Goal: Contribute content: Contribute content

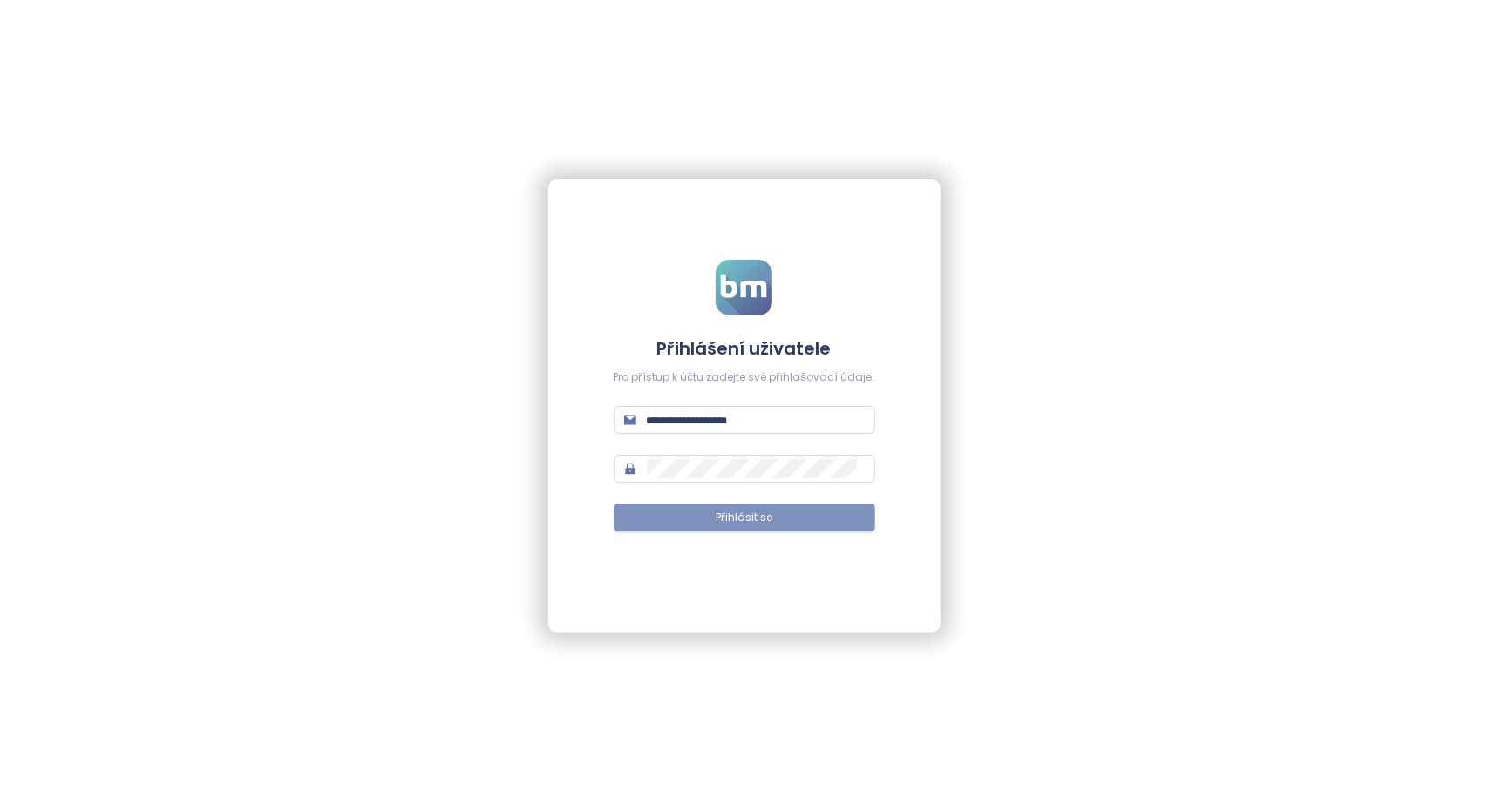
type input "**********"
click at [767, 520] on span "Přihlásit se" at bounding box center [744, 517] width 57 height 16
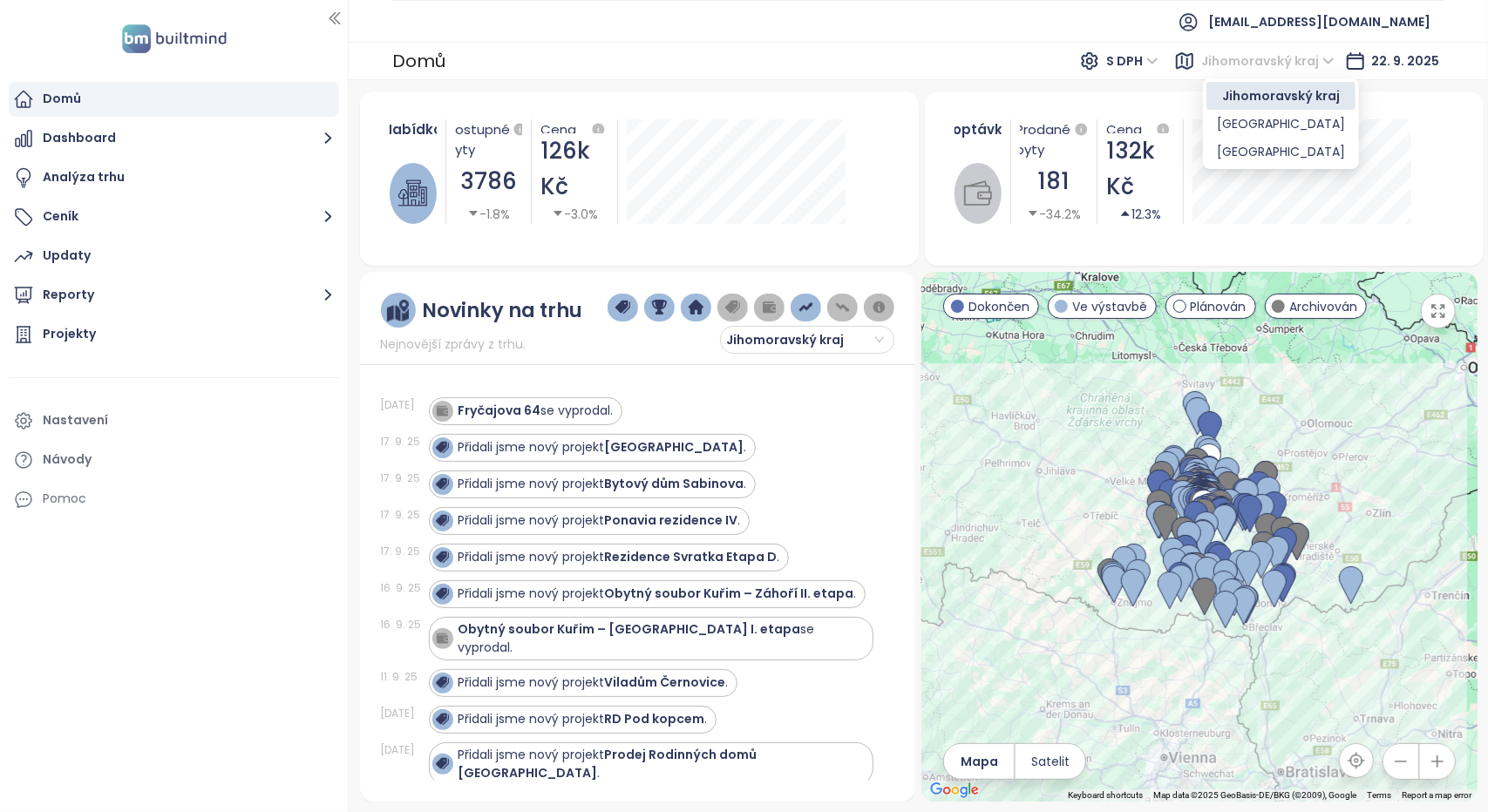
click at [1323, 59] on span "Jihomoravský kraj" at bounding box center [1267, 62] width 134 height 27
click at [1245, 124] on div "[GEOGRAPHIC_DATA]" at bounding box center [1280, 123] width 128 height 19
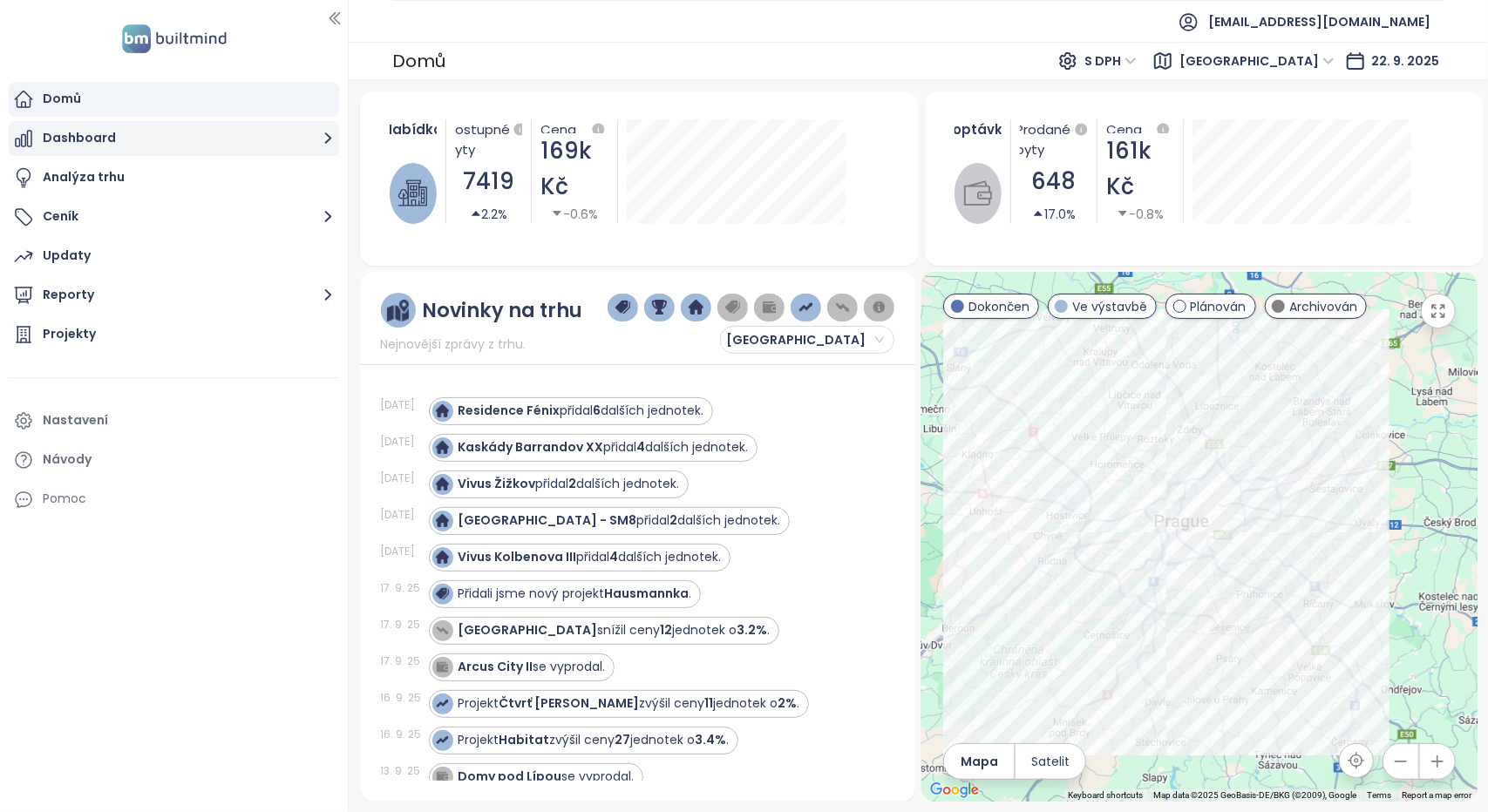
click at [190, 143] on button "Dashboard" at bounding box center [173, 138] width 330 height 35
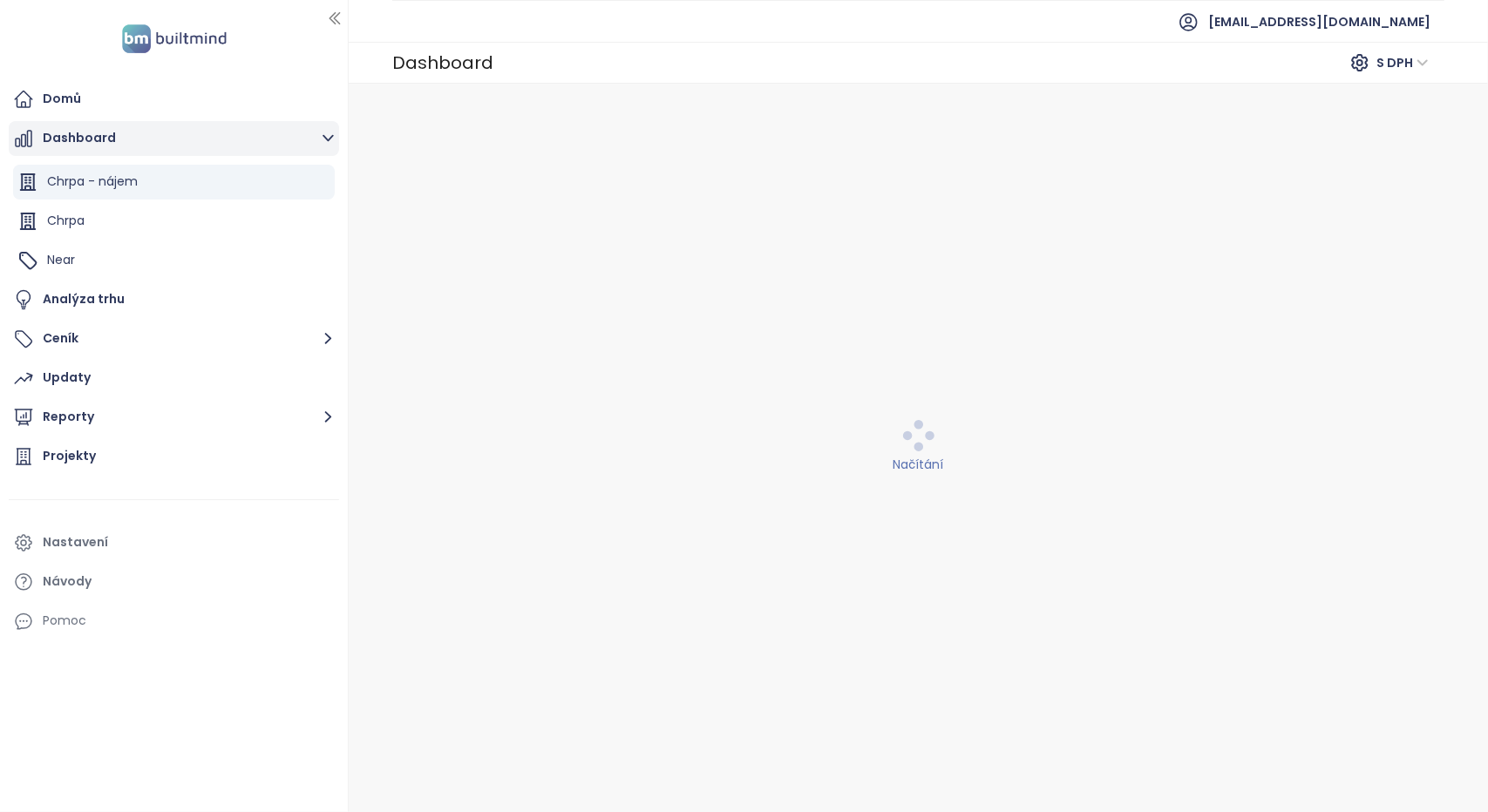
click at [223, 144] on button "Dashboard" at bounding box center [173, 138] width 330 height 35
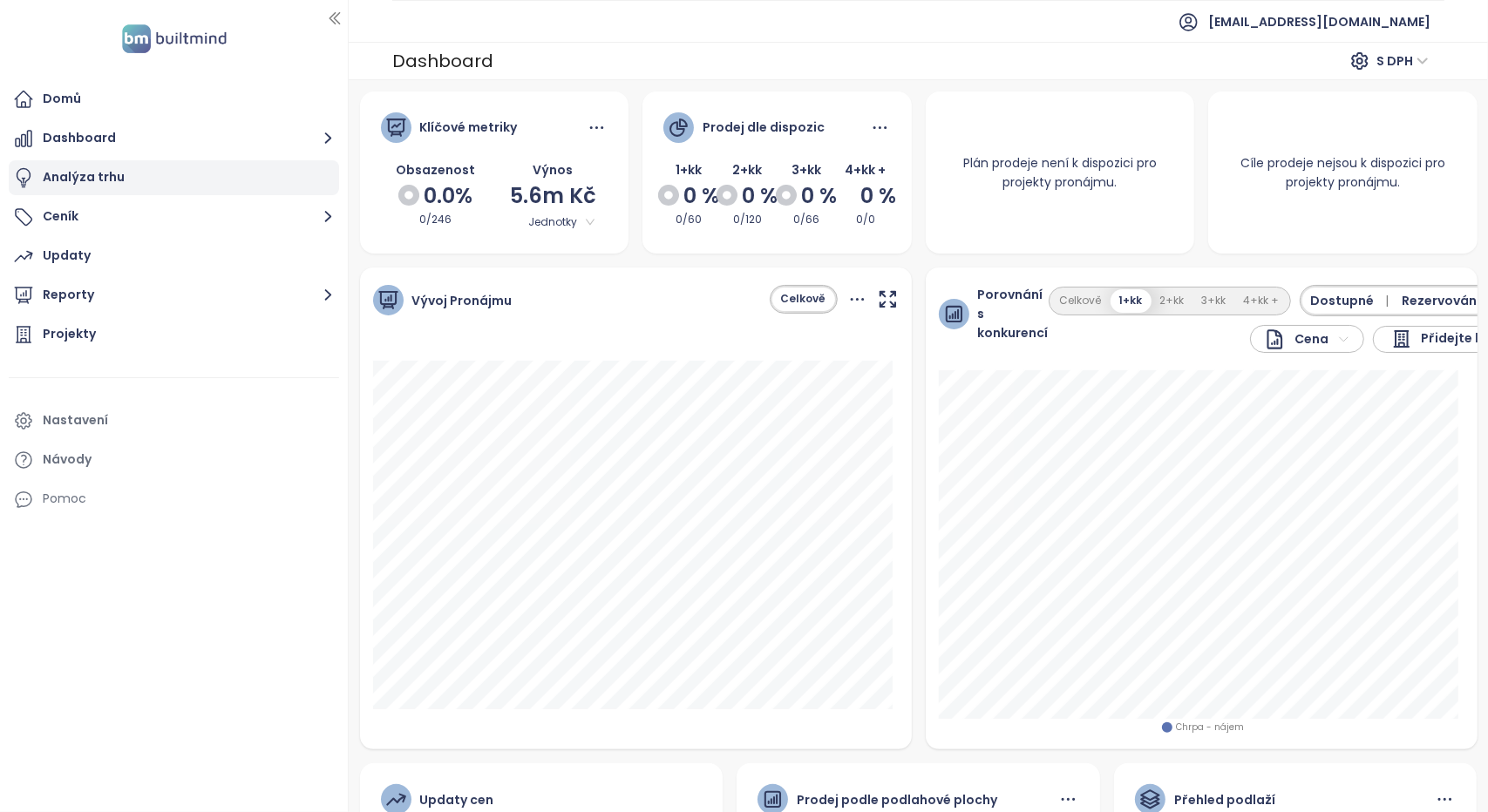
click at [97, 177] on div "Analýza trhu" at bounding box center [83, 177] width 82 height 22
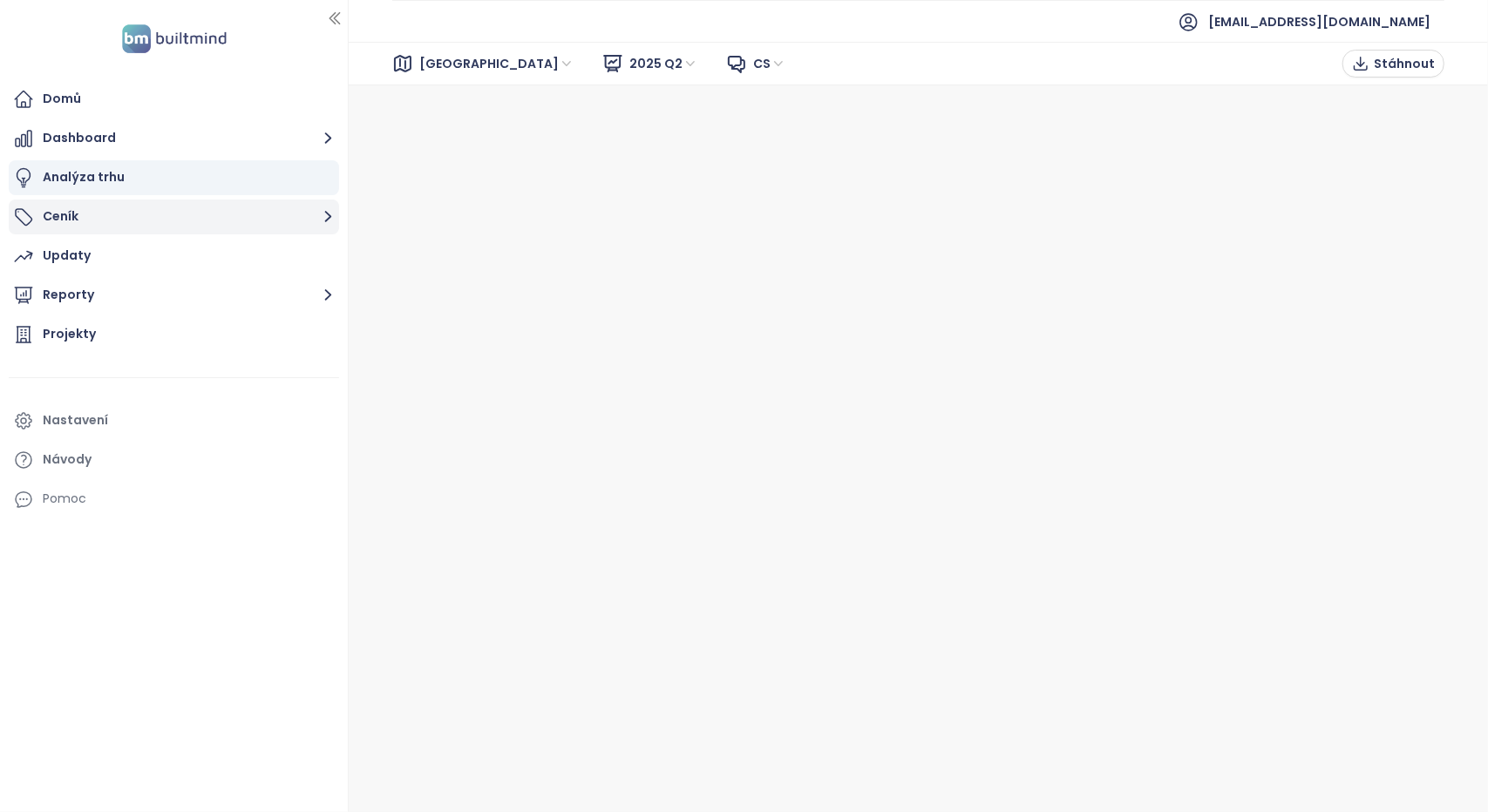
click at [150, 219] on button "Ceník" at bounding box center [173, 217] width 330 height 35
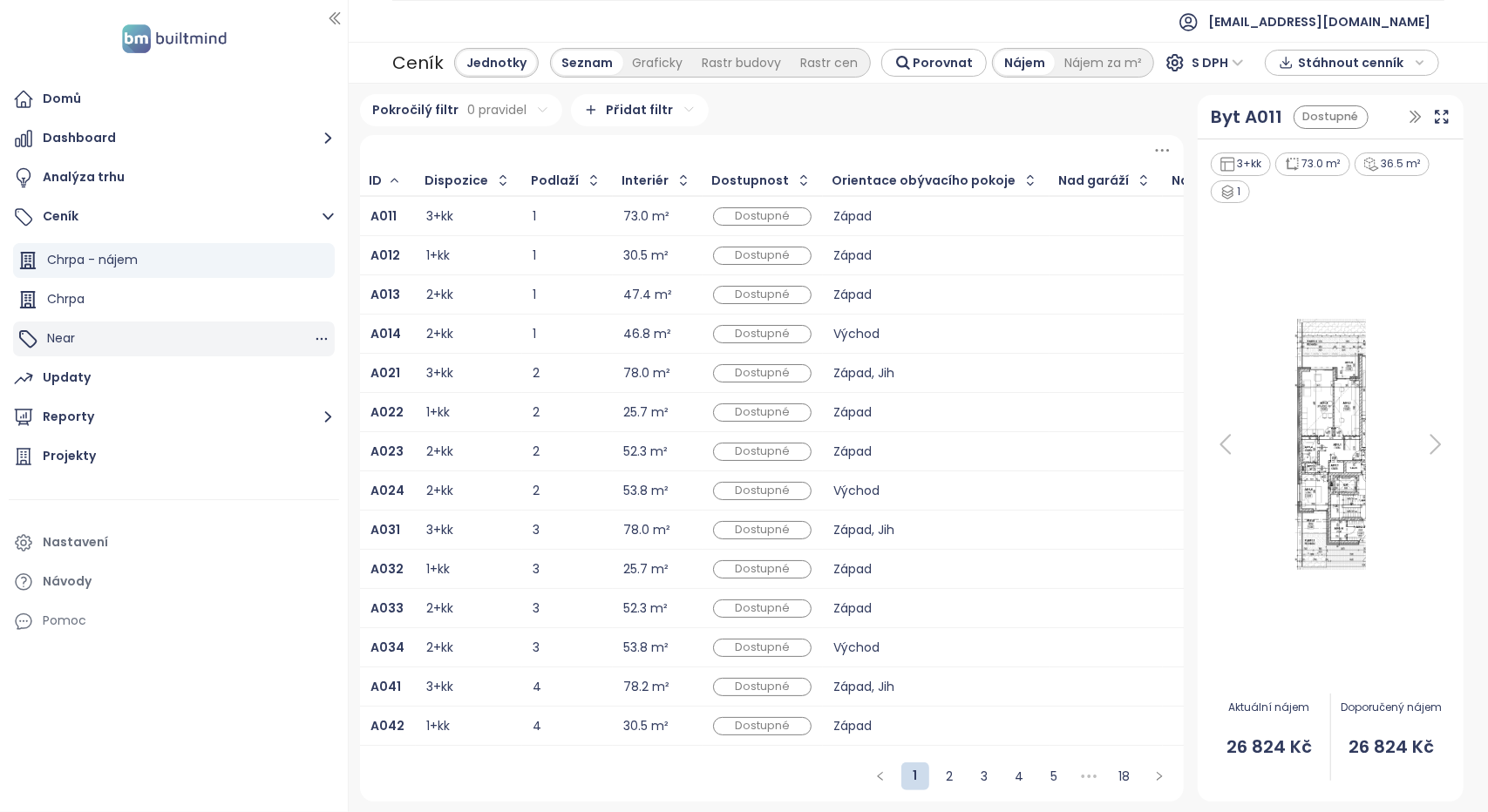
click at [125, 339] on div "Near" at bounding box center [173, 338] width 321 height 35
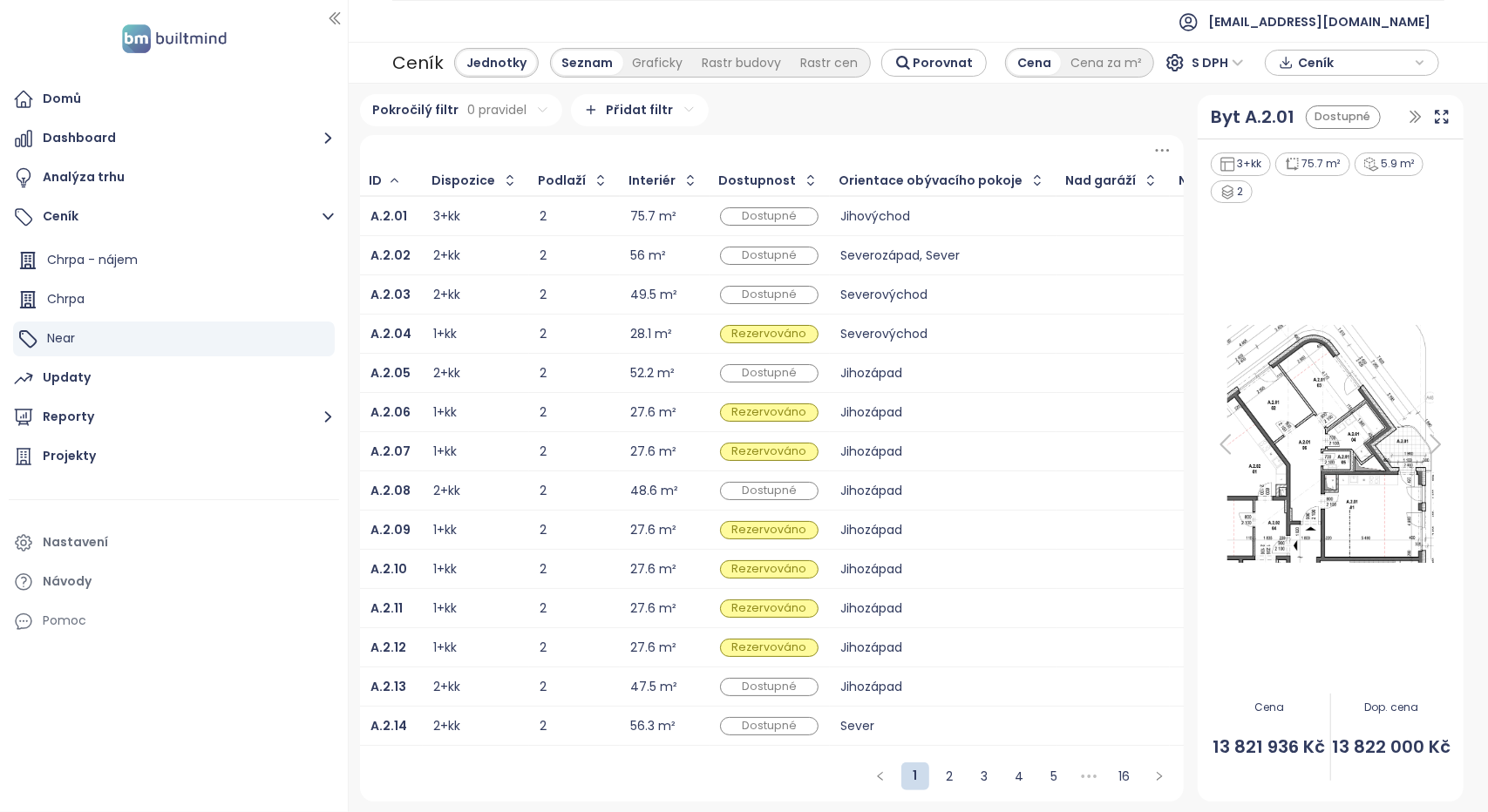
click at [1421, 59] on icon "button" at bounding box center [1419, 63] width 10 height 27
click at [212, 339] on div "Near" at bounding box center [173, 338] width 321 height 35
click at [78, 373] on div "Updaty" at bounding box center [66, 377] width 48 height 22
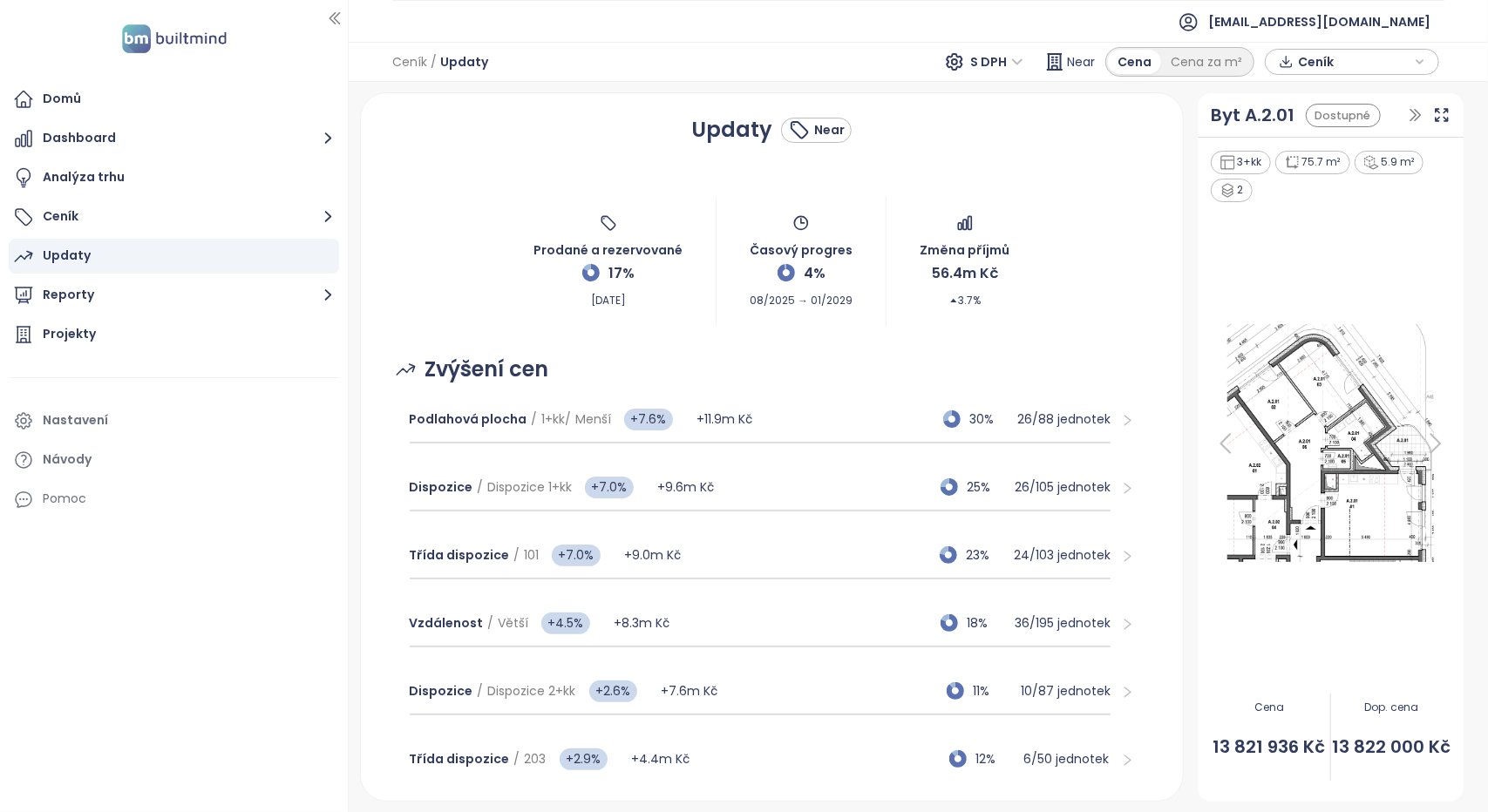
scroll to position [87, 0]
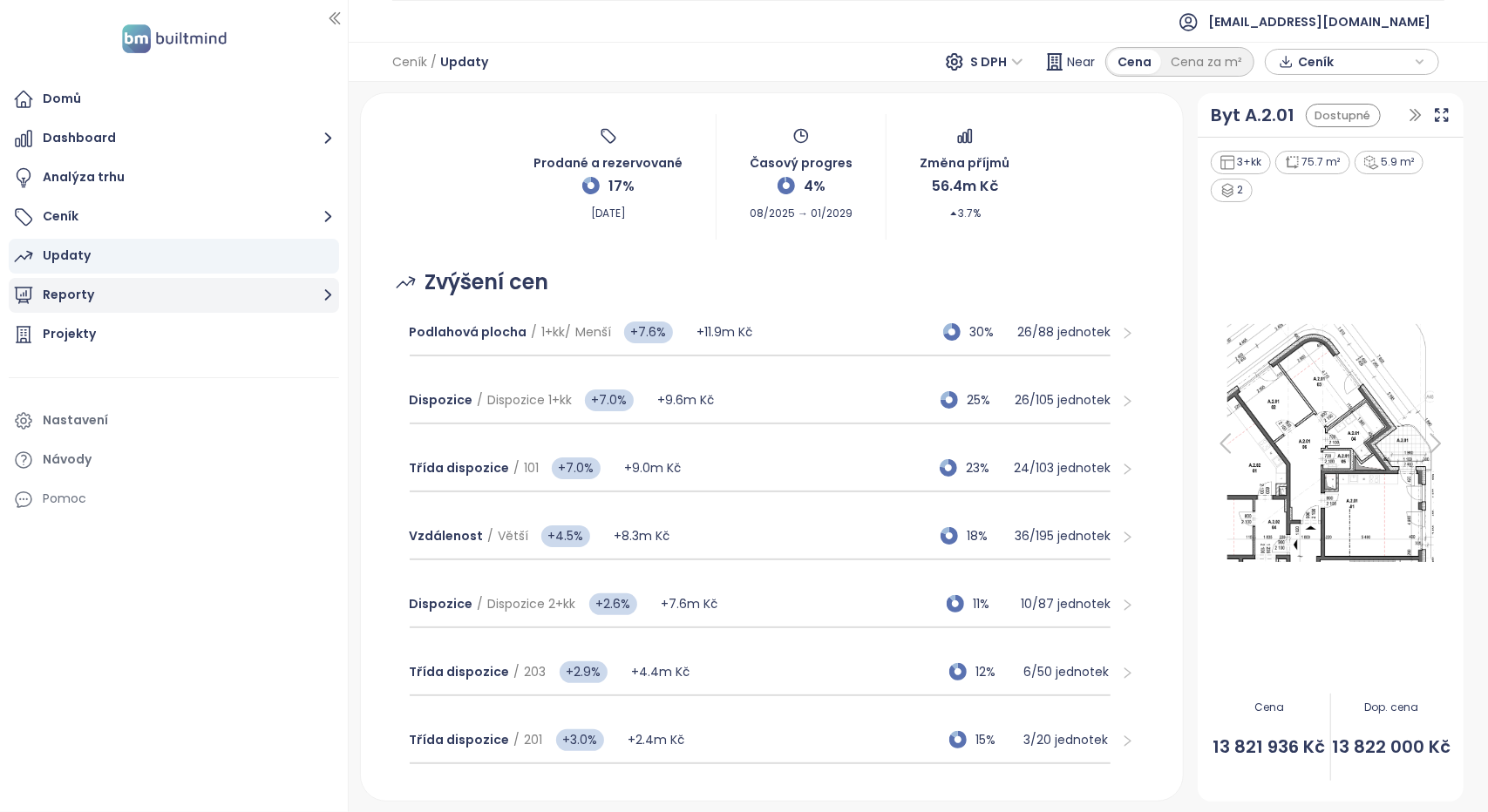
click at [87, 298] on button "Reporty" at bounding box center [173, 295] width 330 height 35
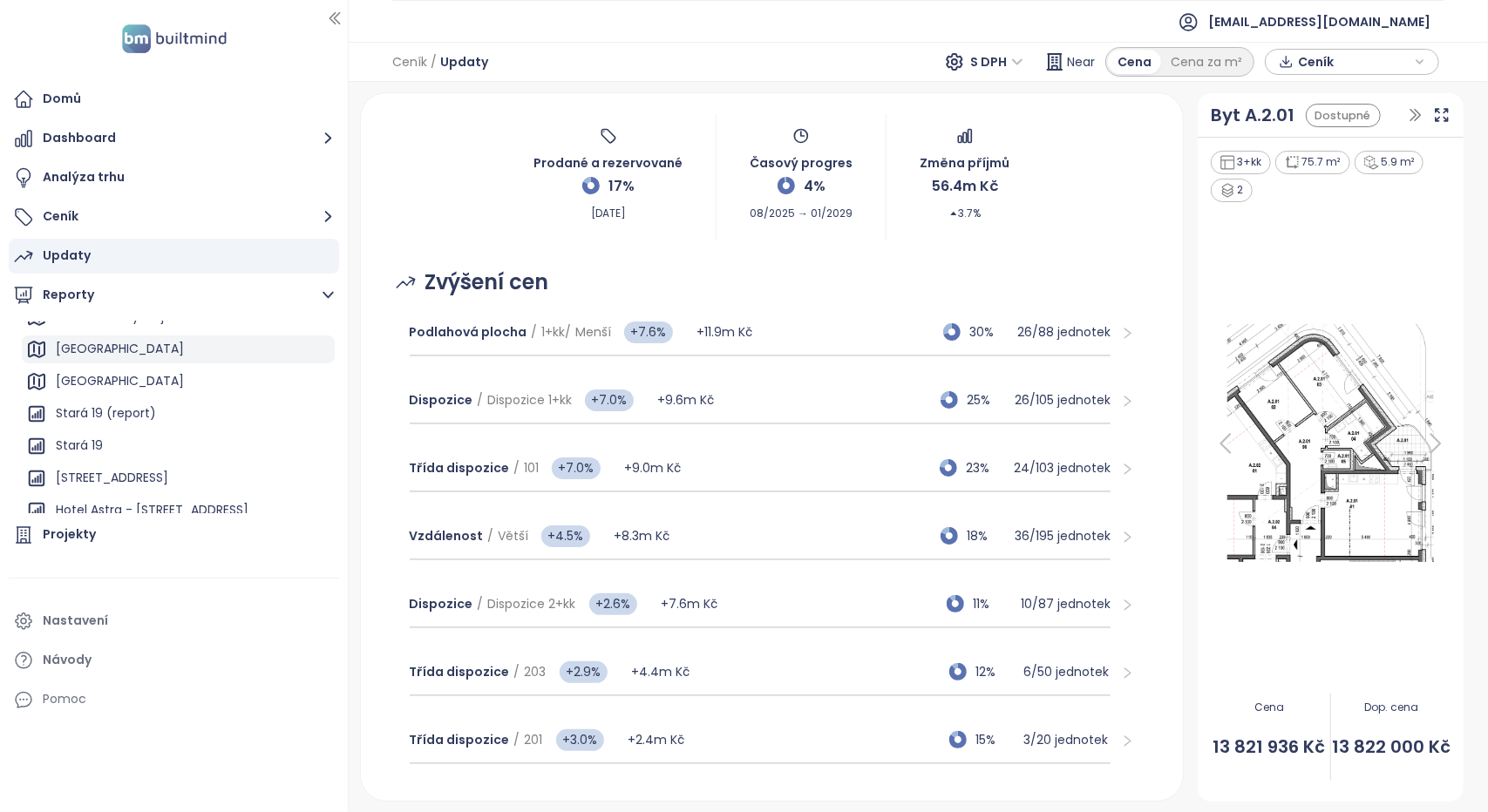
scroll to position [0, 0]
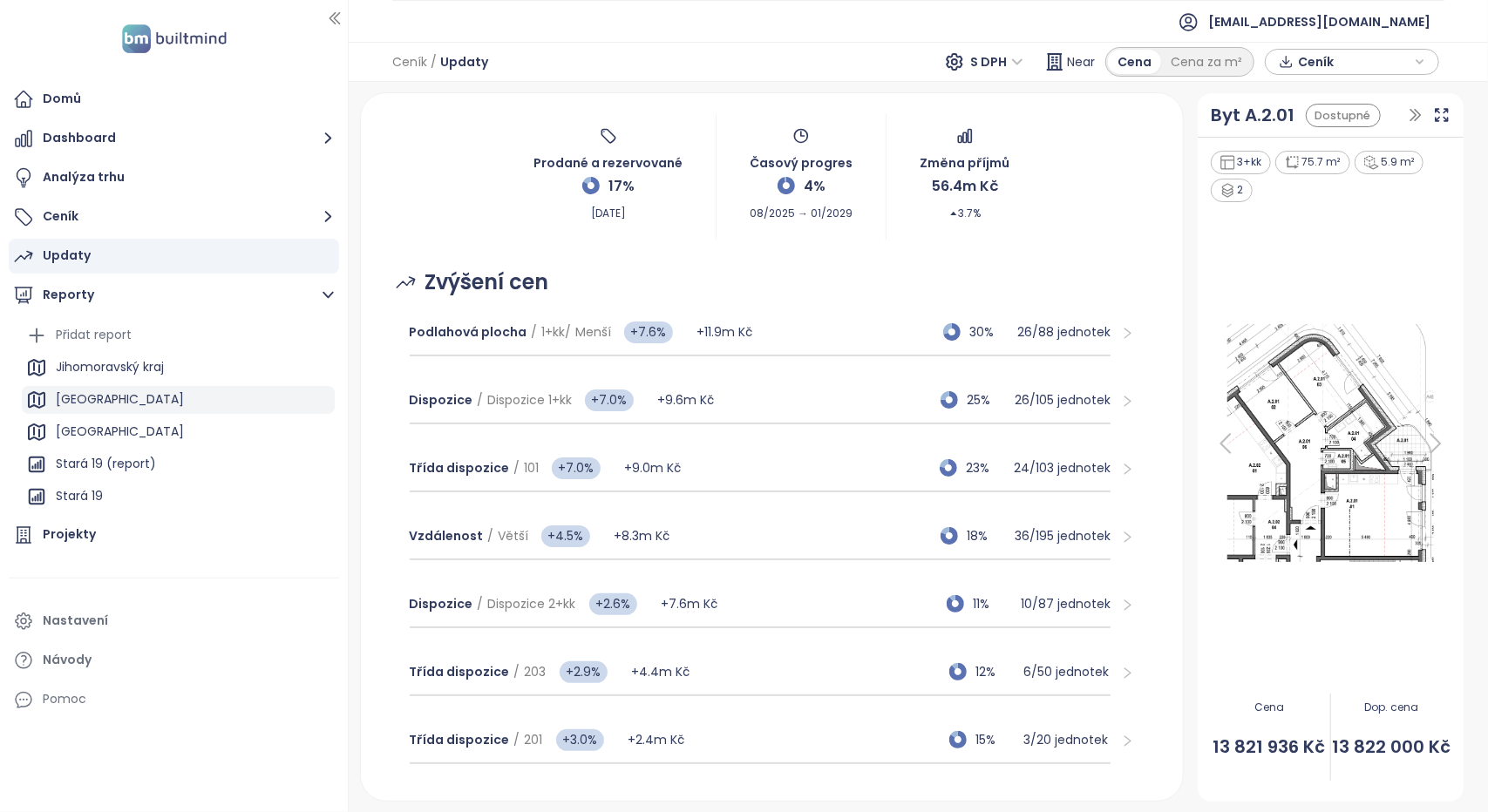
click at [85, 399] on div "[GEOGRAPHIC_DATA]" at bounding box center [119, 399] width 128 height 22
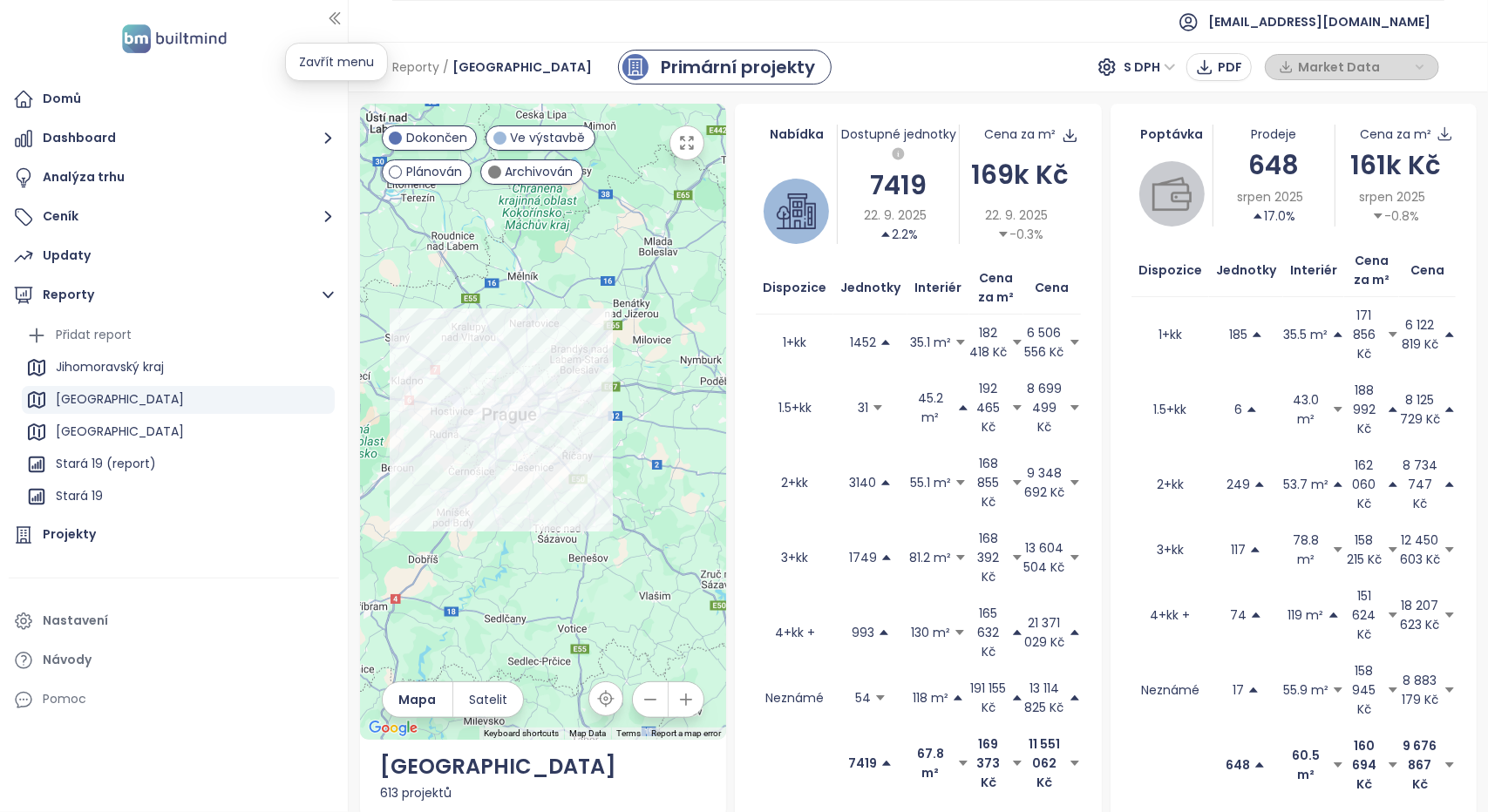
click at [335, 22] on icon "button" at bounding box center [335, 18] width 17 height 17
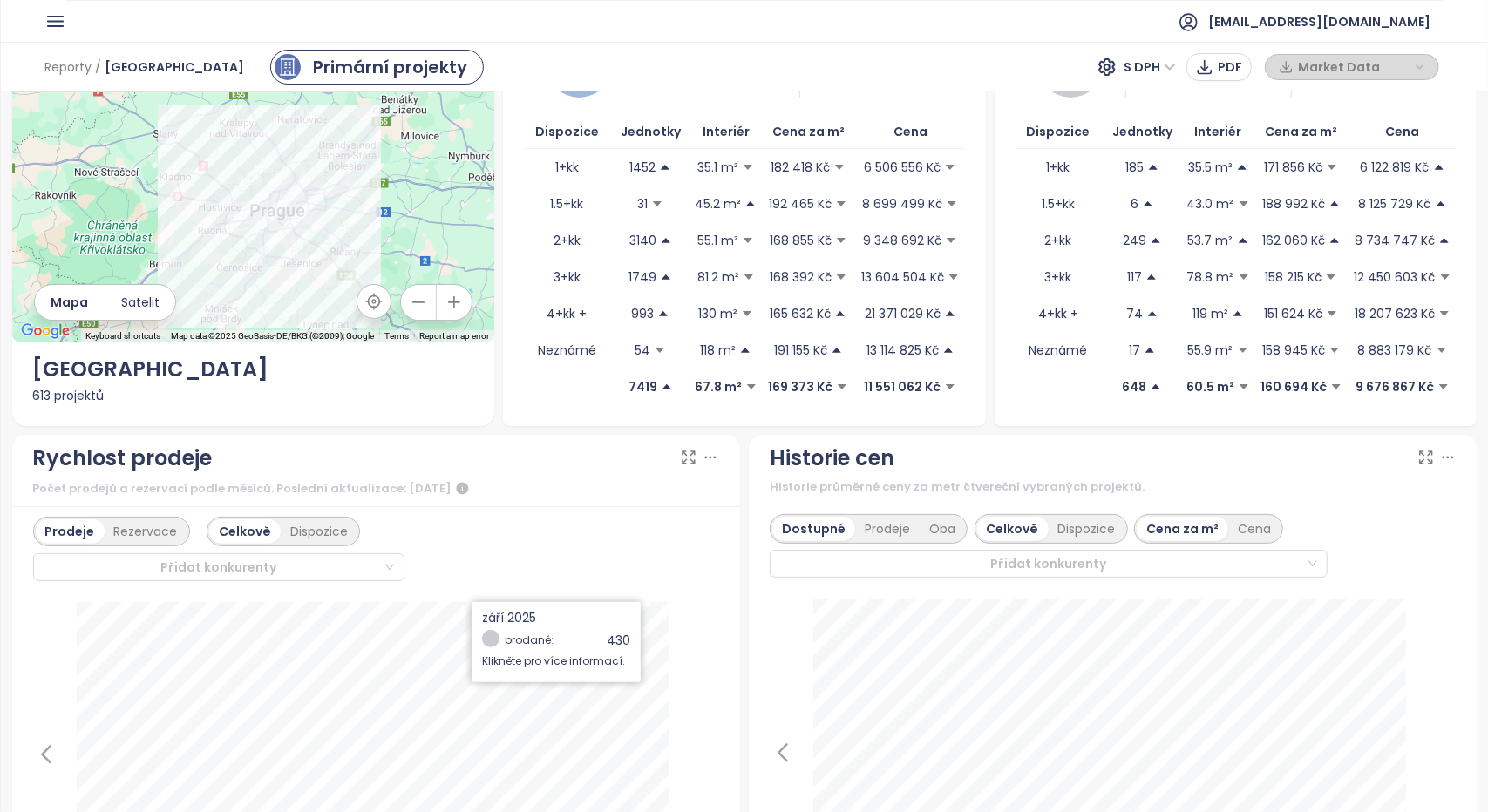
scroll to position [87, 0]
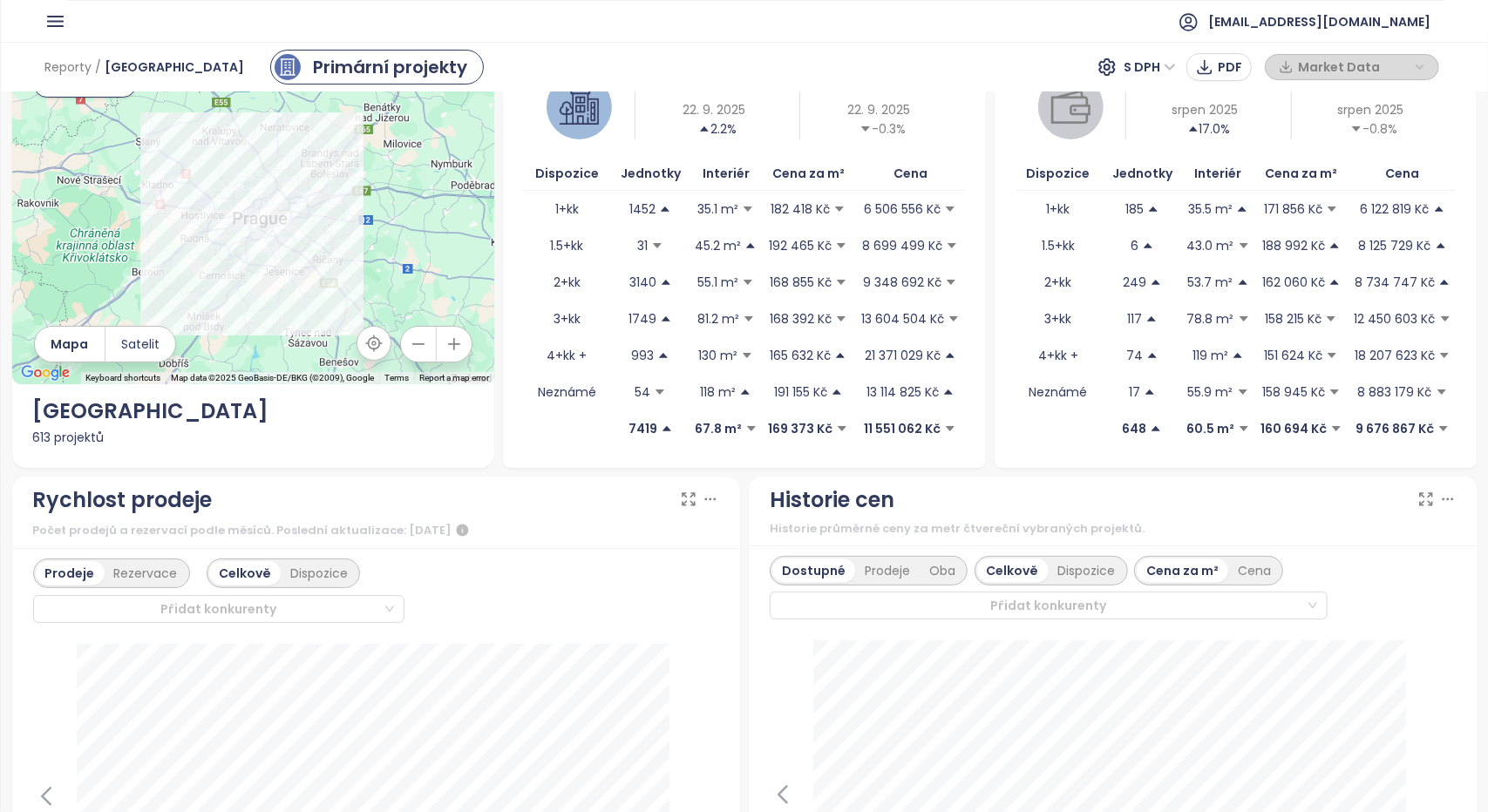
drag, startPoint x: 400, startPoint y: 296, endPoint x: 384, endPoint y: 264, distance: 35.8
click at [382, 262] on div at bounding box center [253, 200] width 482 height 368
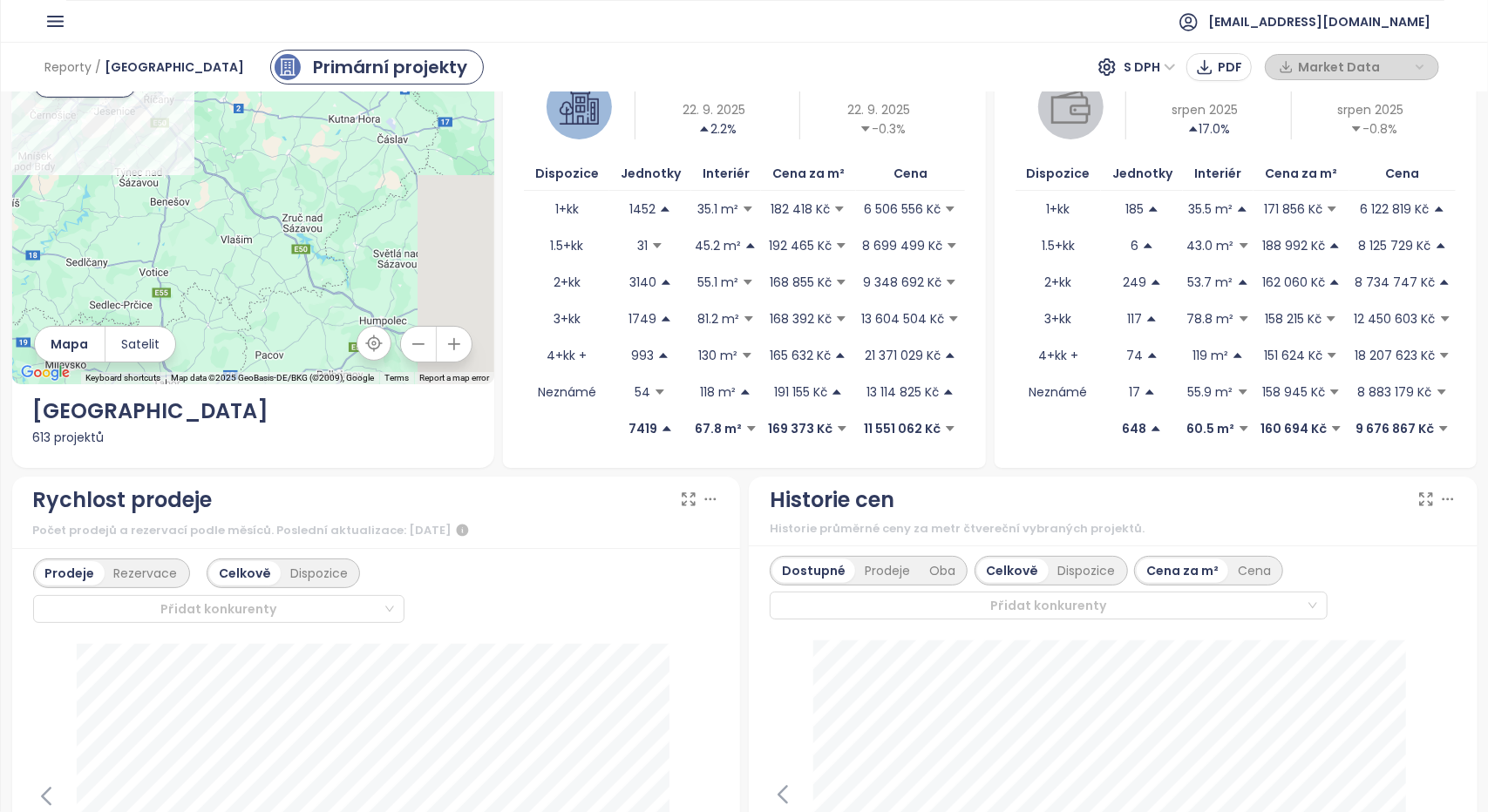
drag, startPoint x: 405, startPoint y: 294, endPoint x: 237, endPoint y: 135, distance: 231.3
click at [237, 135] on div at bounding box center [253, 200] width 482 height 368
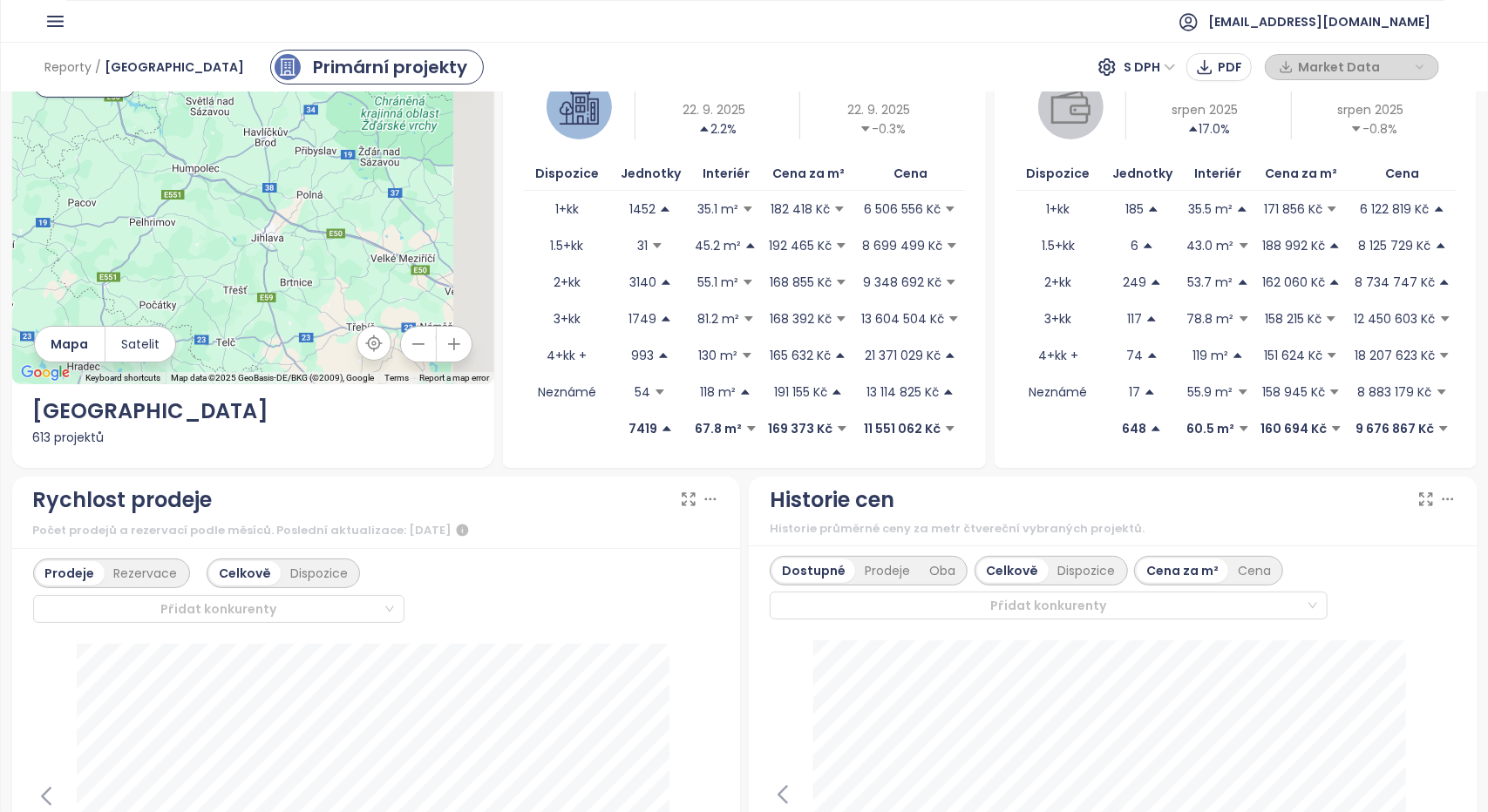
drag, startPoint x: 352, startPoint y: 250, endPoint x: 159, endPoint y: 91, distance: 250.1
click at [160, 92] on div "Reporty / [GEOGRAPHIC_DATA] Primární projekty S DPH PDF Market Data ← Move left…" at bounding box center [744, 426] width 1487 height 770
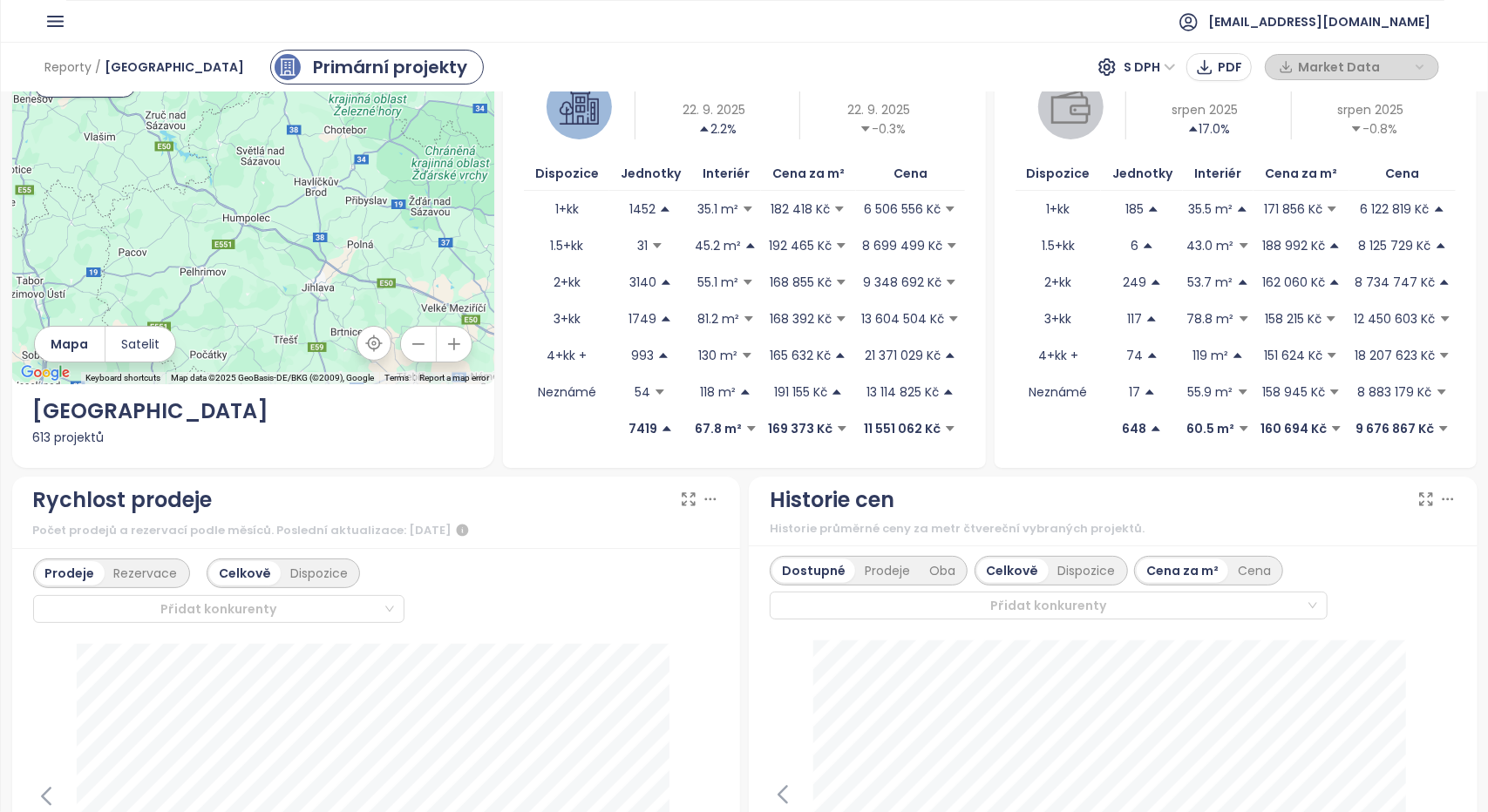
drag, startPoint x: 256, startPoint y: 219, endPoint x: 406, endPoint y: 344, distance: 195.3
click at [405, 344] on div "← Move left → Move right ↑ Move up ↓ Move down + Zoom in - Zoom out Home Jump l…" at bounding box center [253, 200] width 482 height 368
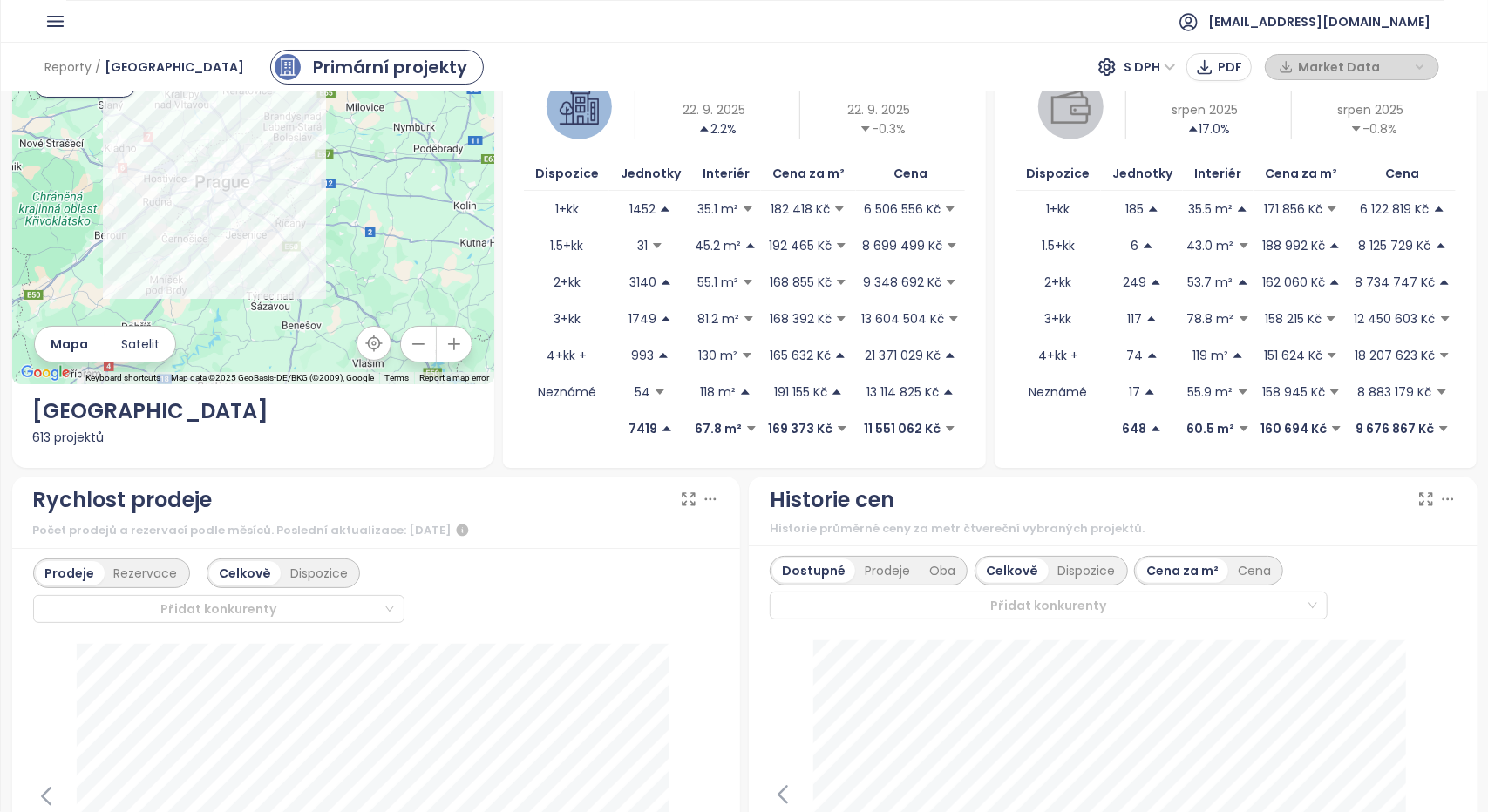
drag, startPoint x: 189, startPoint y: 184, endPoint x: 316, endPoint y: 295, distance: 168.7
click at [316, 295] on div at bounding box center [253, 200] width 482 height 368
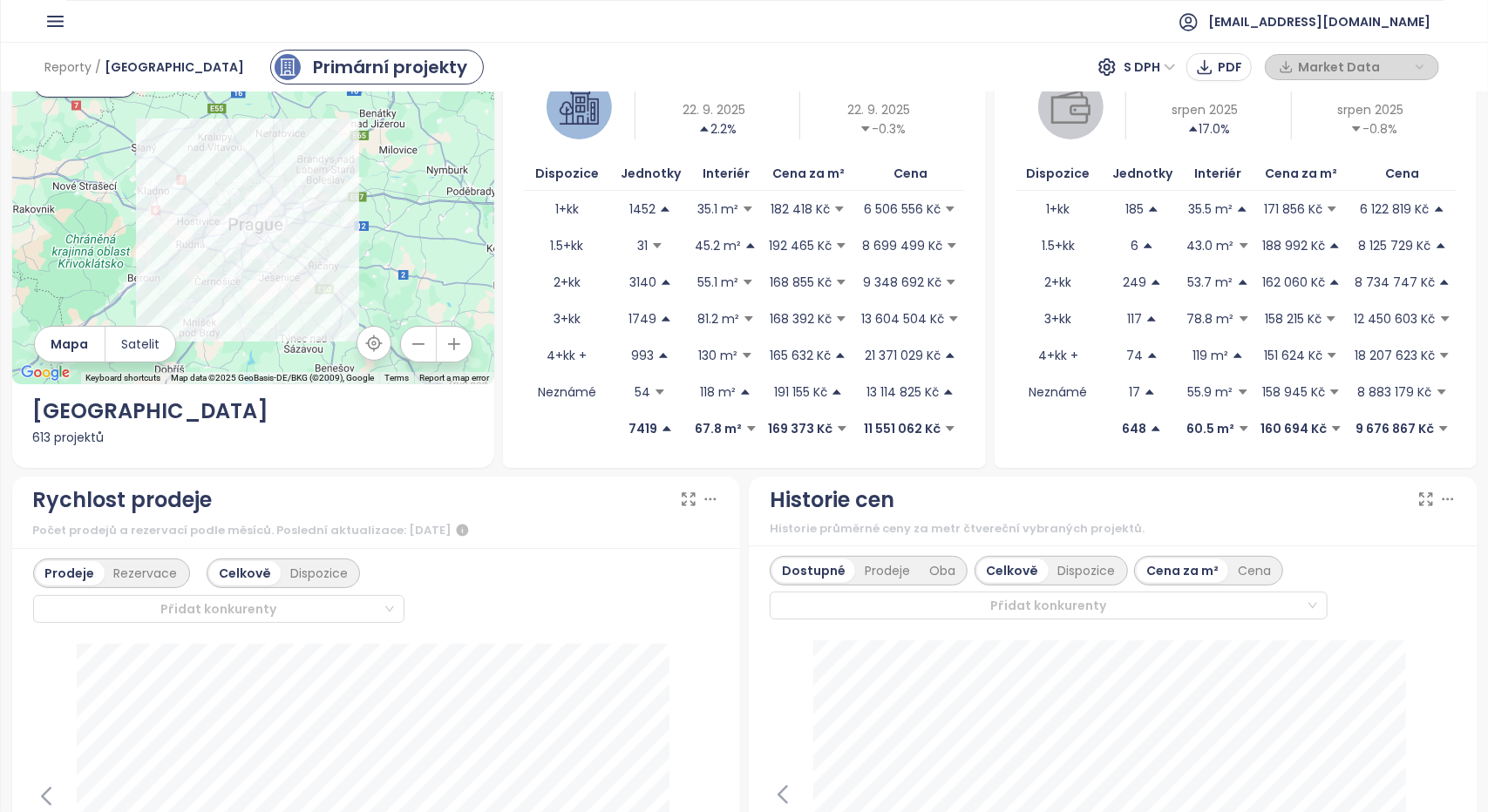
drag, startPoint x: 376, startPoint y: 211, endPoint x: 404, endPoint y: 244, distance: 43.3
click at [404, 244] on div at bounding box center [253, 200] width 482 height 368
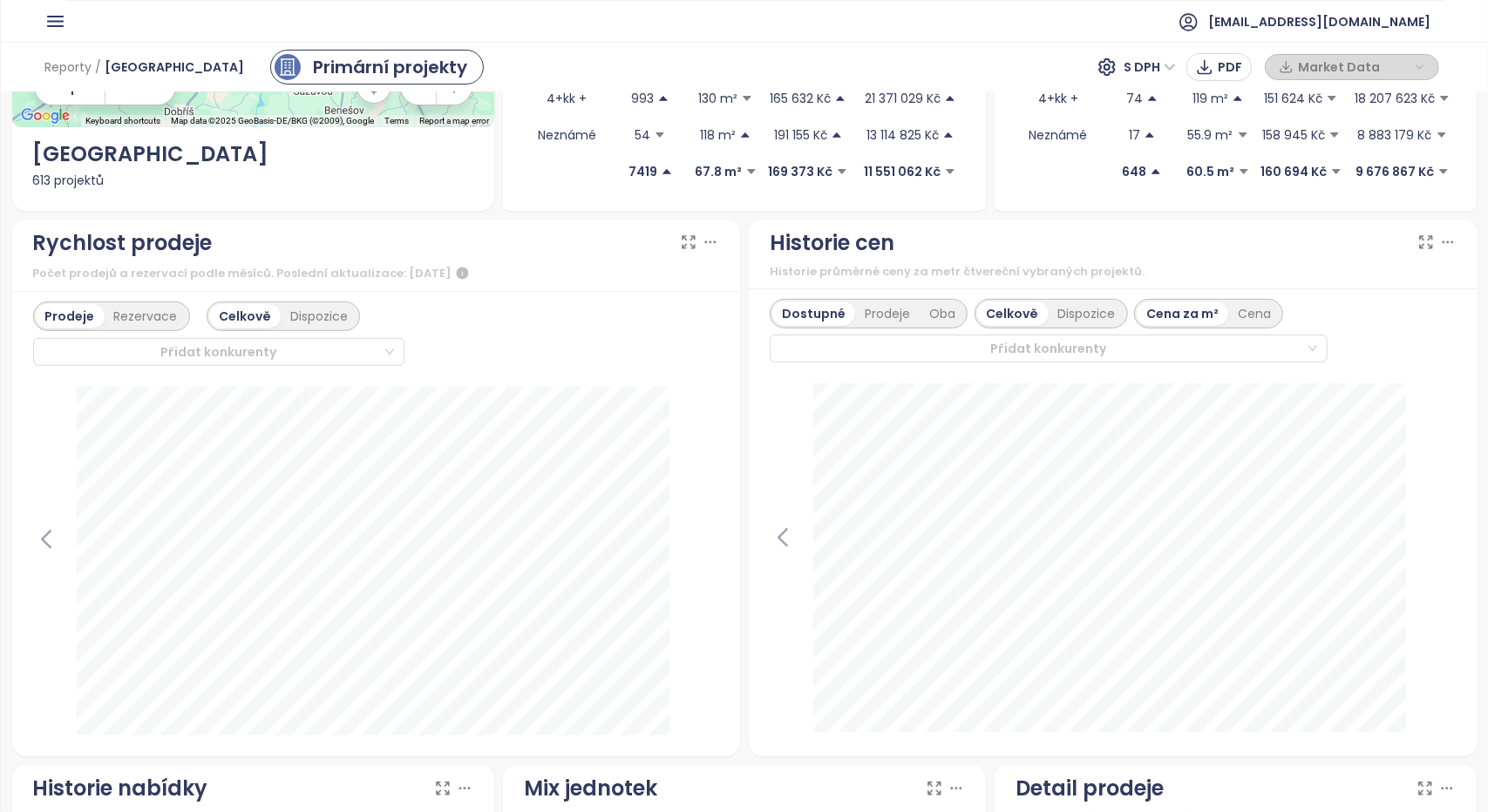
scroll to position [349, 0]
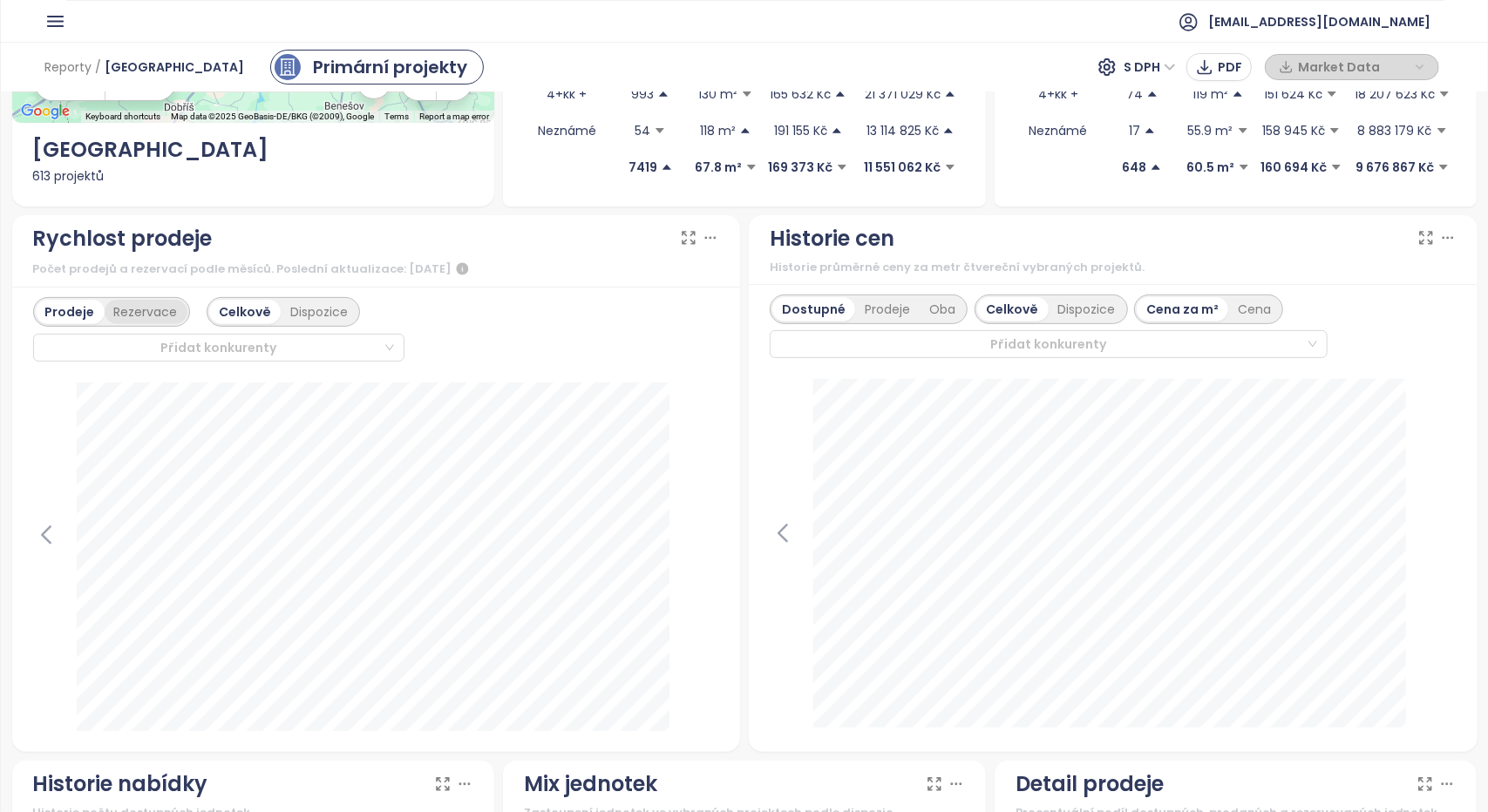
click at [146, 308] on div "Rezervace" at bounding box center [145, 312] width 82 height 25
click at [59, 313] on div "Prodeje" at bounding box center [68, 312] width 64 height 25
click at [316, 315] on div "Dispozice" at bounding box center [318, 312] width 77 height 25
click at [242, 312] on div "Celkově" at bounding box center [244, 312] width 68 height 25
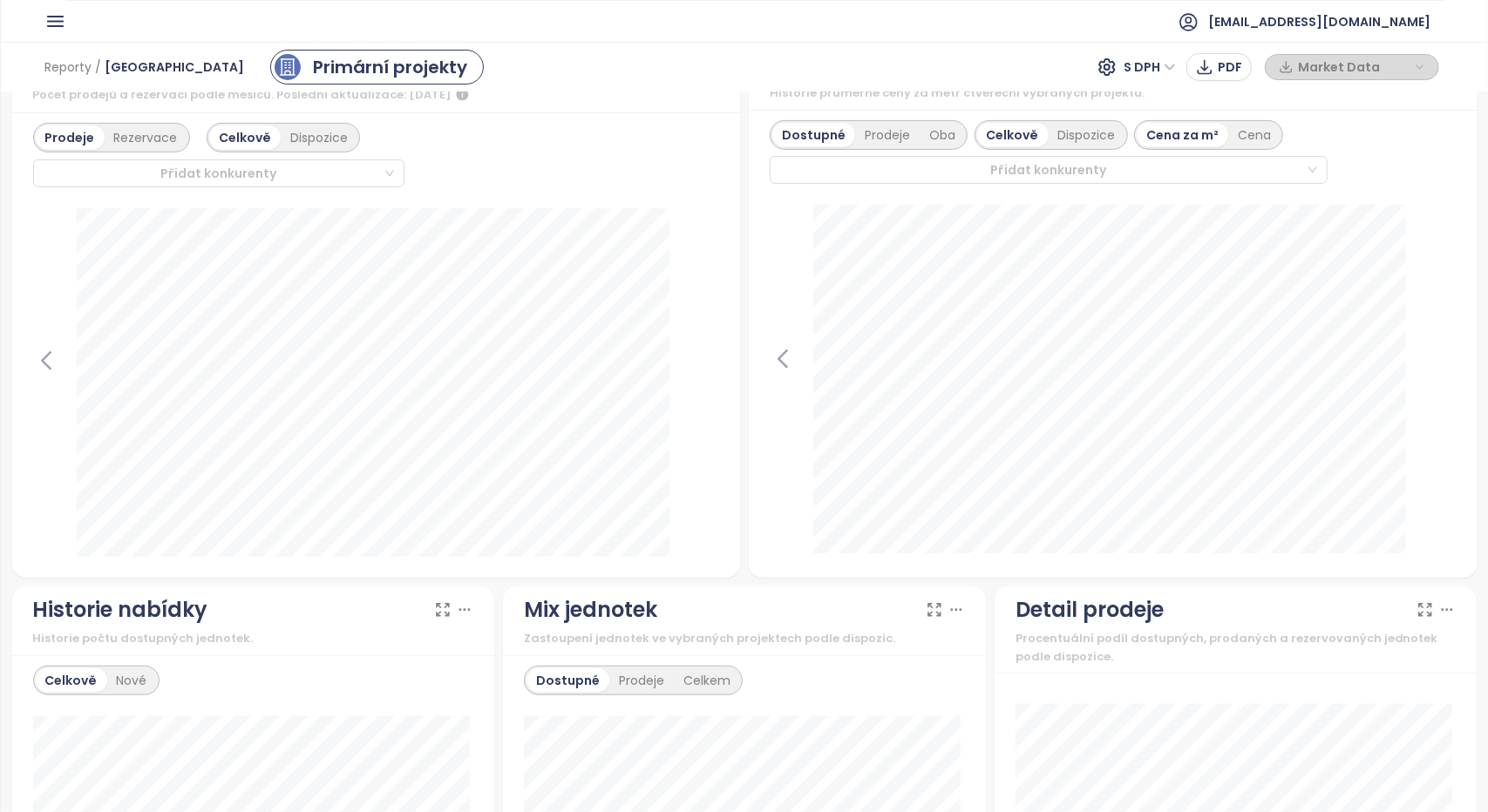
scroll to position [0, 0]
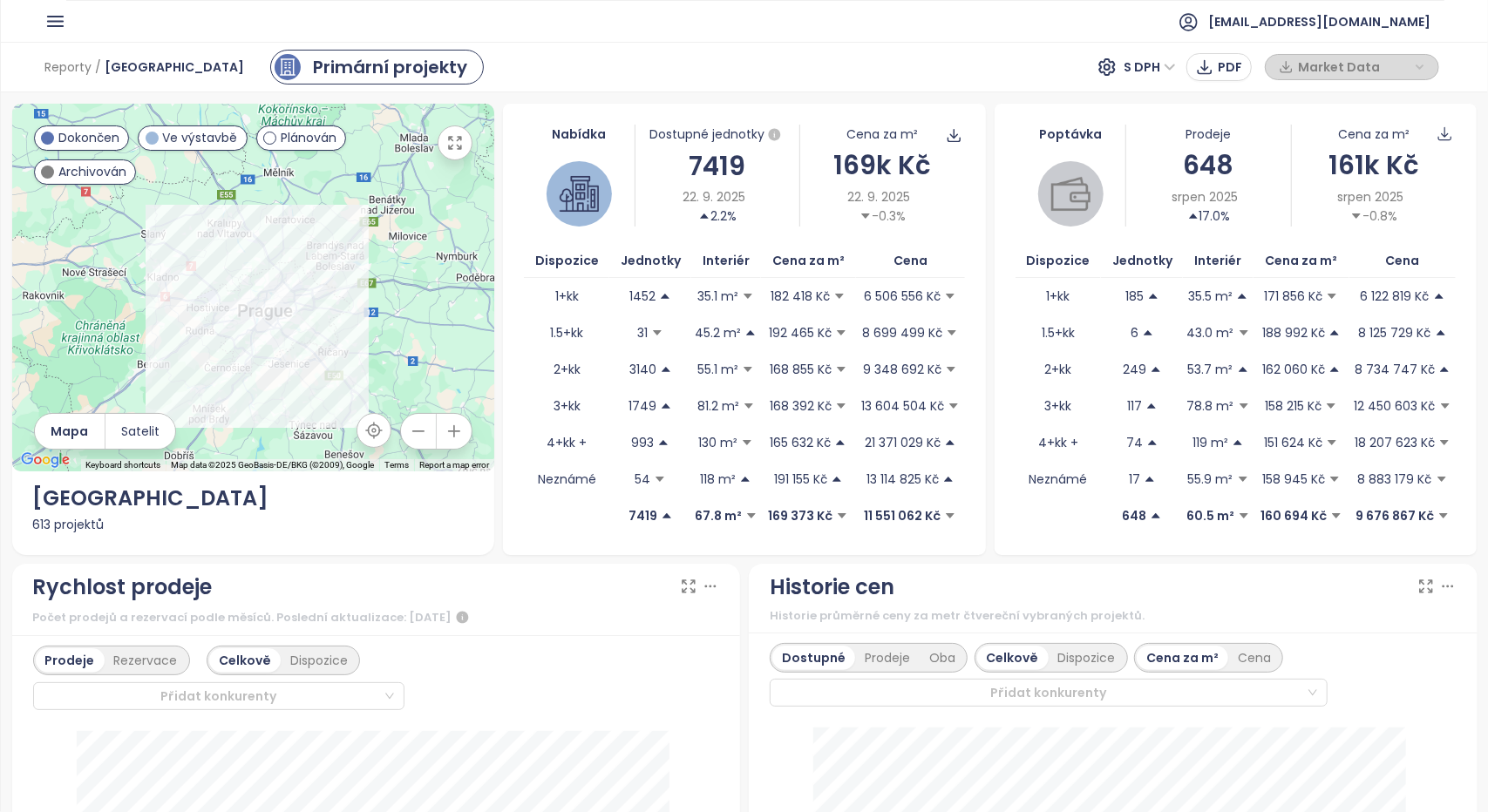
click at [57, 23] on icon "button" at bounding box center [55, 21] width 22 height 22
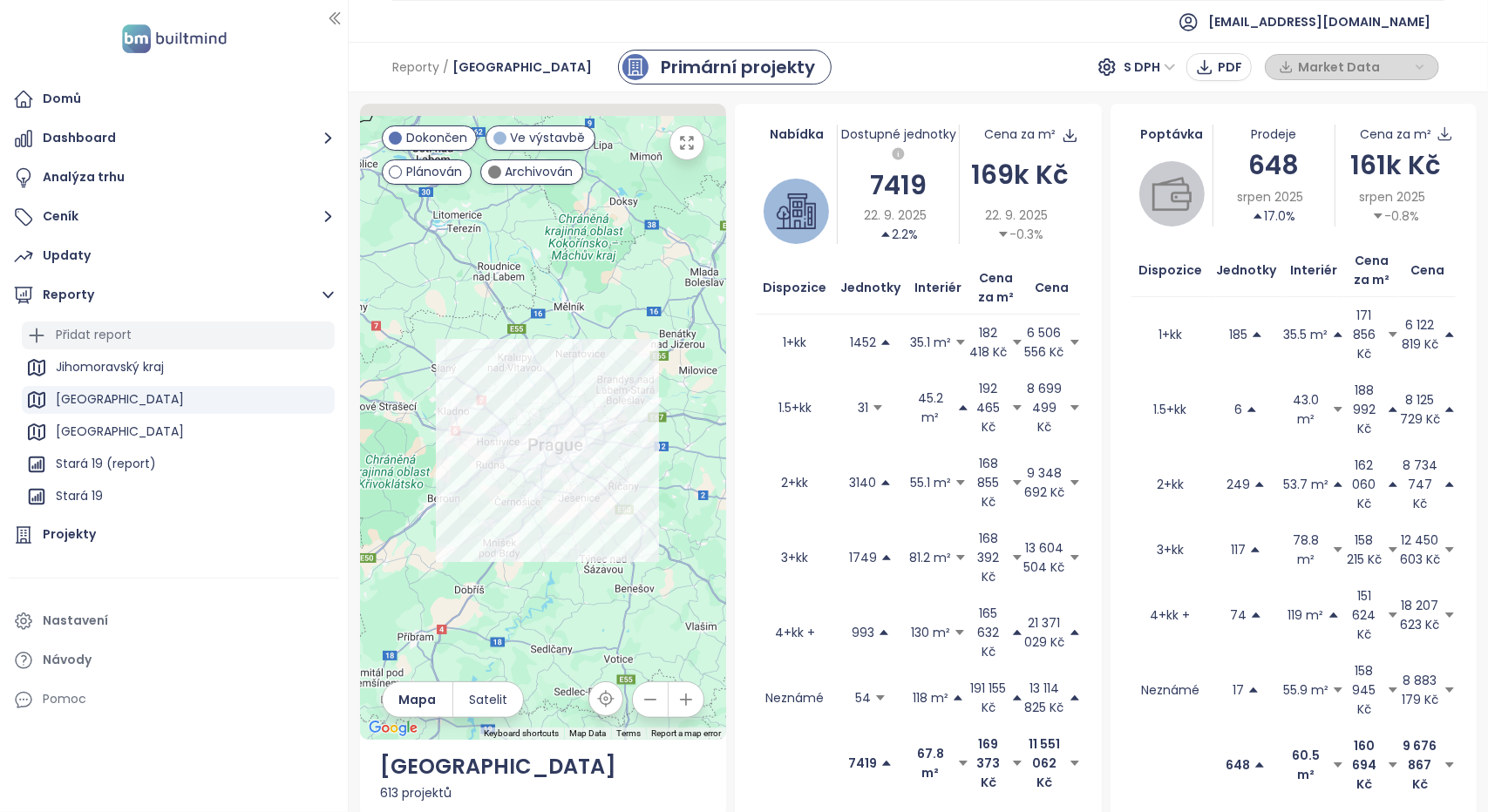
click at [85, 338] on div "Přidat report" at bounding box center [94, 334] width 76 height 22
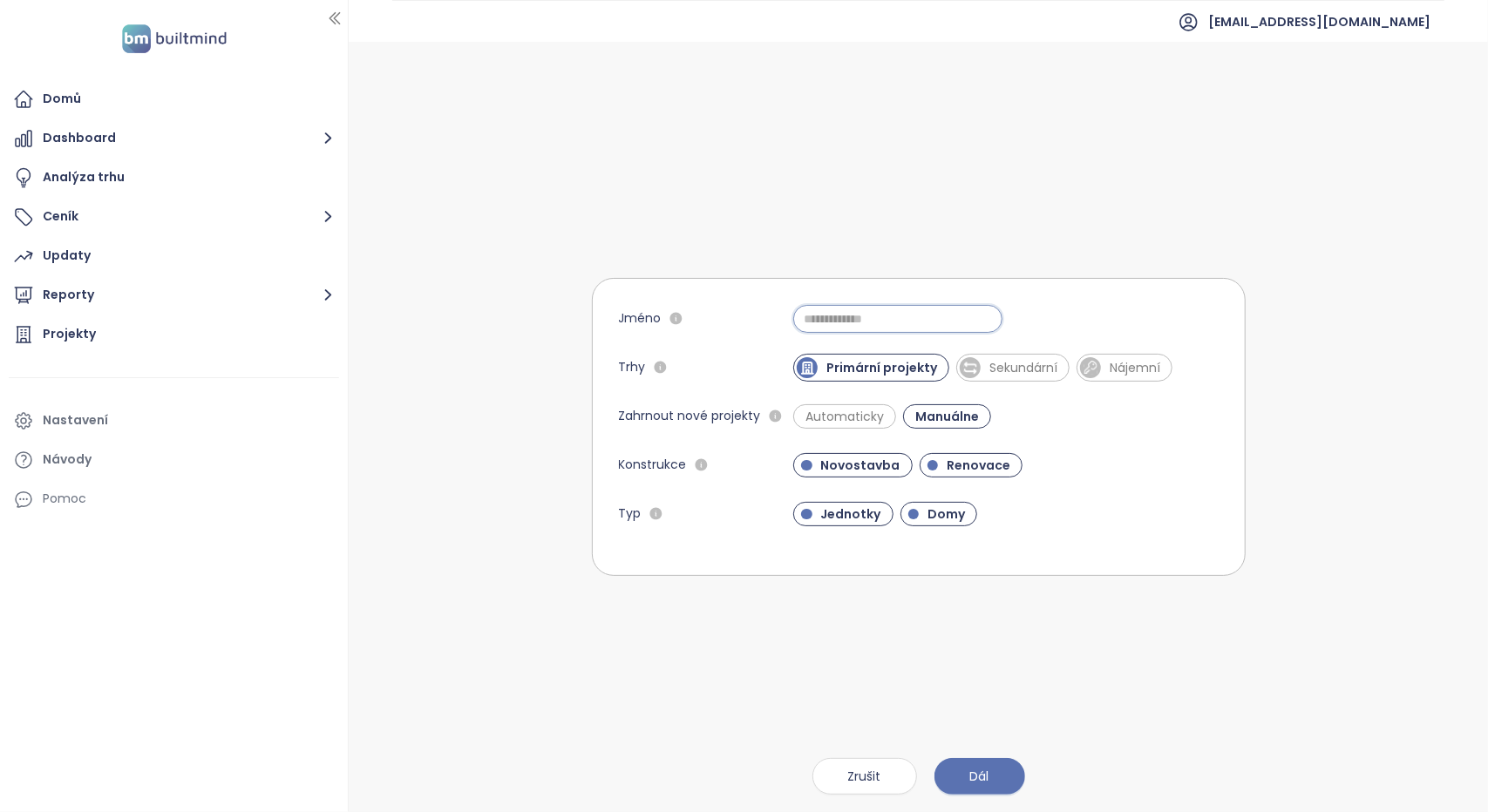
click at [859, 321] on input "Jméno" at bounding box center [898, 318] width 209 height 27
type input "*******"
click at [818, 416] on span "Automaticky" at bounding box center [844, 416] width 96 height 17
click at [999, 775] on button "Dál" at bounding box center [980, 776] width 91 height 37
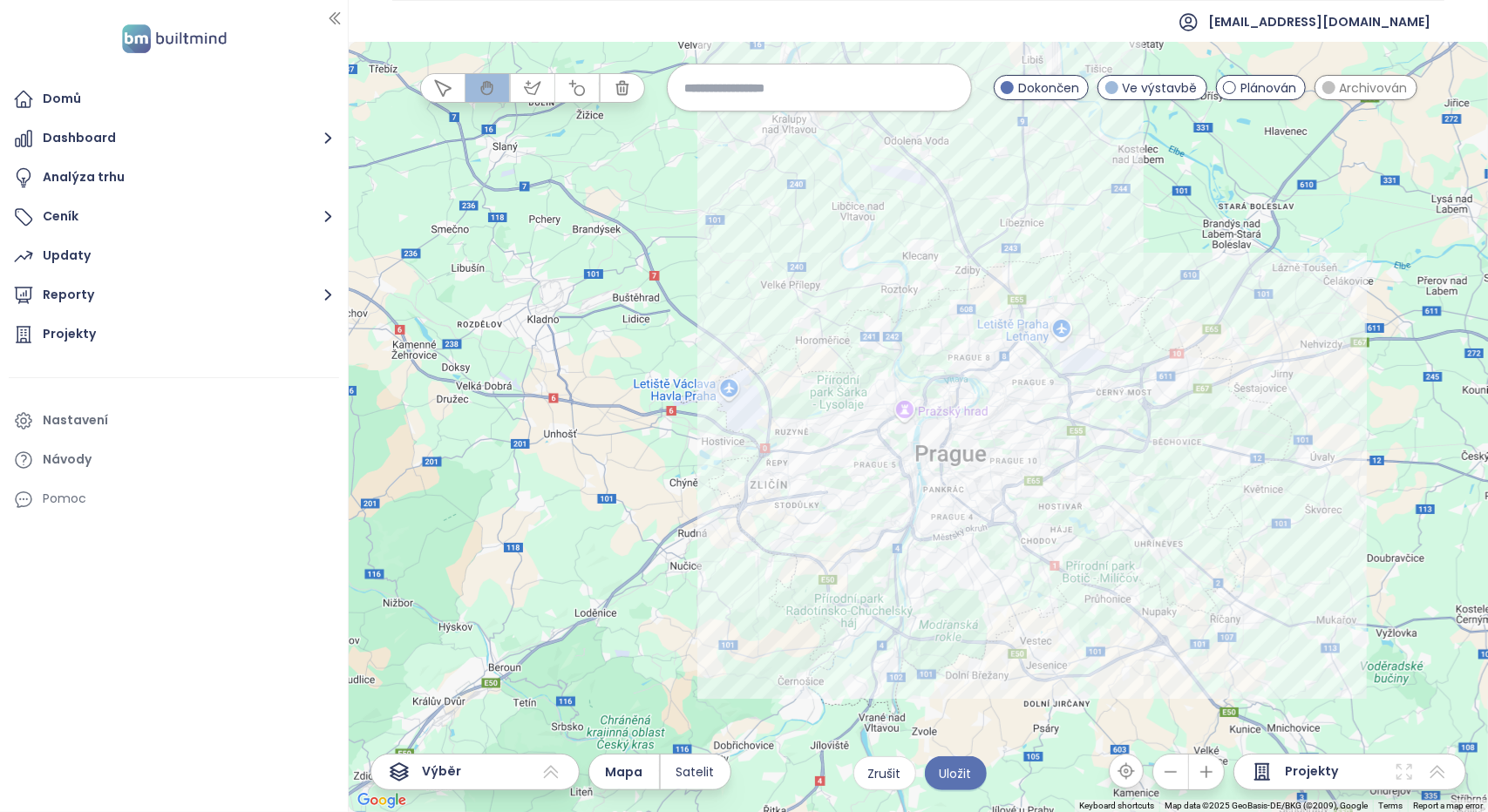
click at [783, 92] on input at bounding box center [819, 88] width 268 height 38
type input "*******"
click at [709, 130] on span "Hostivař" at bounding box center [709, 129] width 83 height 27
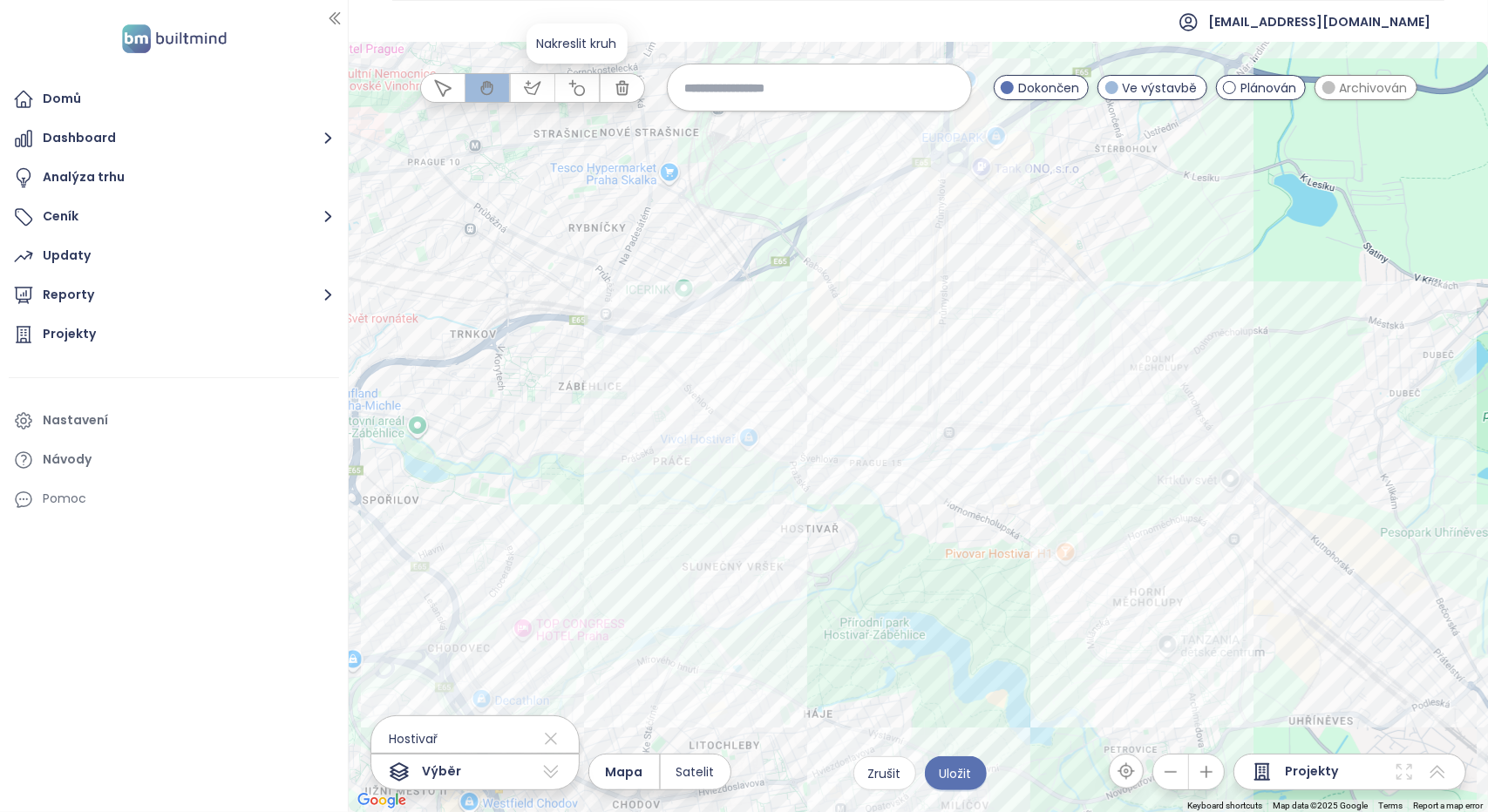
click at [578, 87] on icon "button" at bounding box center [576, 88] width 17 height 17
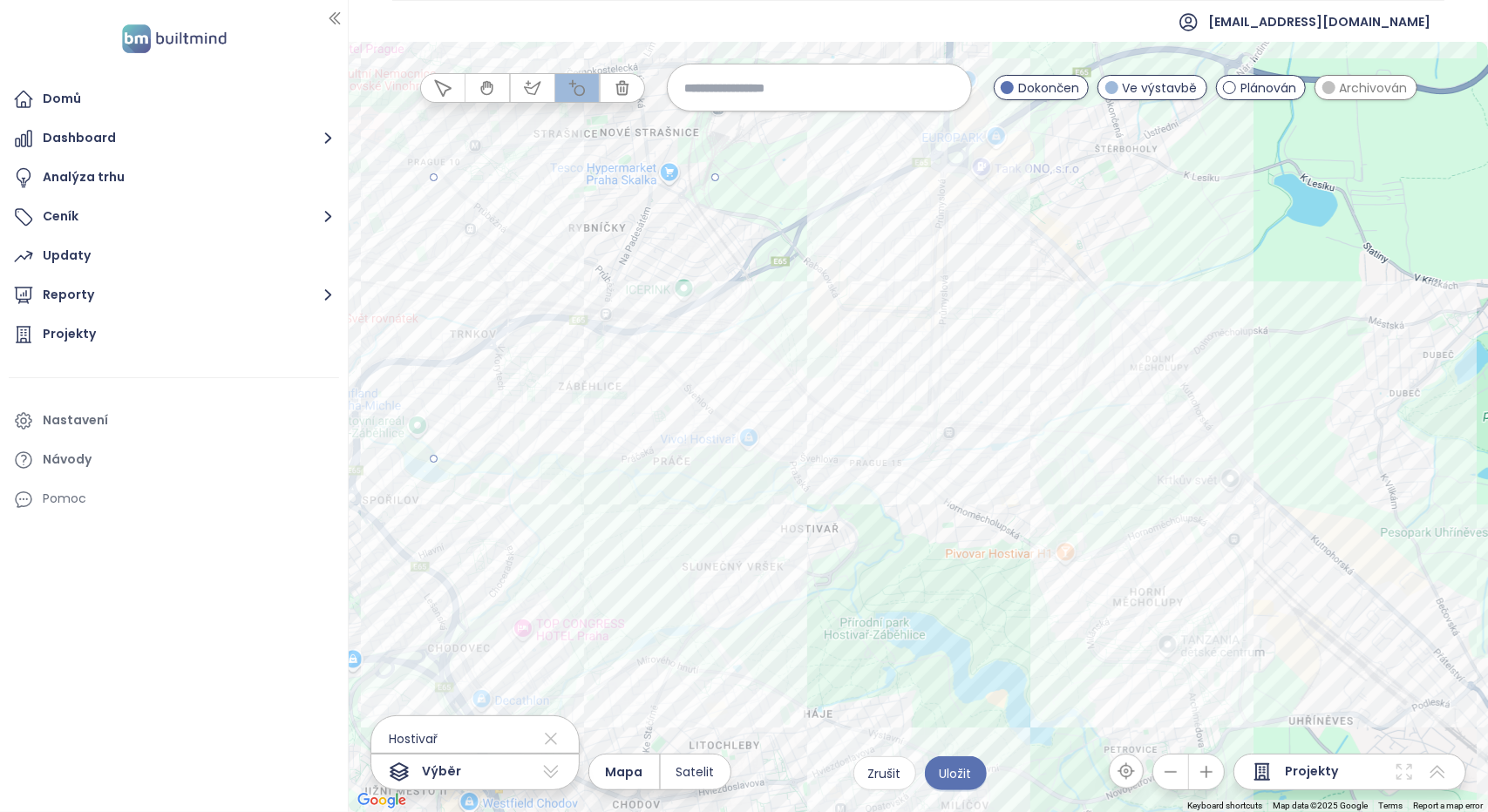
drag, startPoint x: 431, startPoint y: 175, endPoint x: 640, endPoint y: 370, distance: 285.8
click at [640, 370] on div at bounding box center [918, 426] width 1139 height 770
drag, startPoint x: 486, startPoint y: 520, endPoint x: 586, endPoint y: 562, distance: 108.5
click at [607, 565] on div at bounding box center [918, 426] width 1139 height 770
click at [623, 86] on icon "button" at bounding box center [622, 88] width 11 height 13
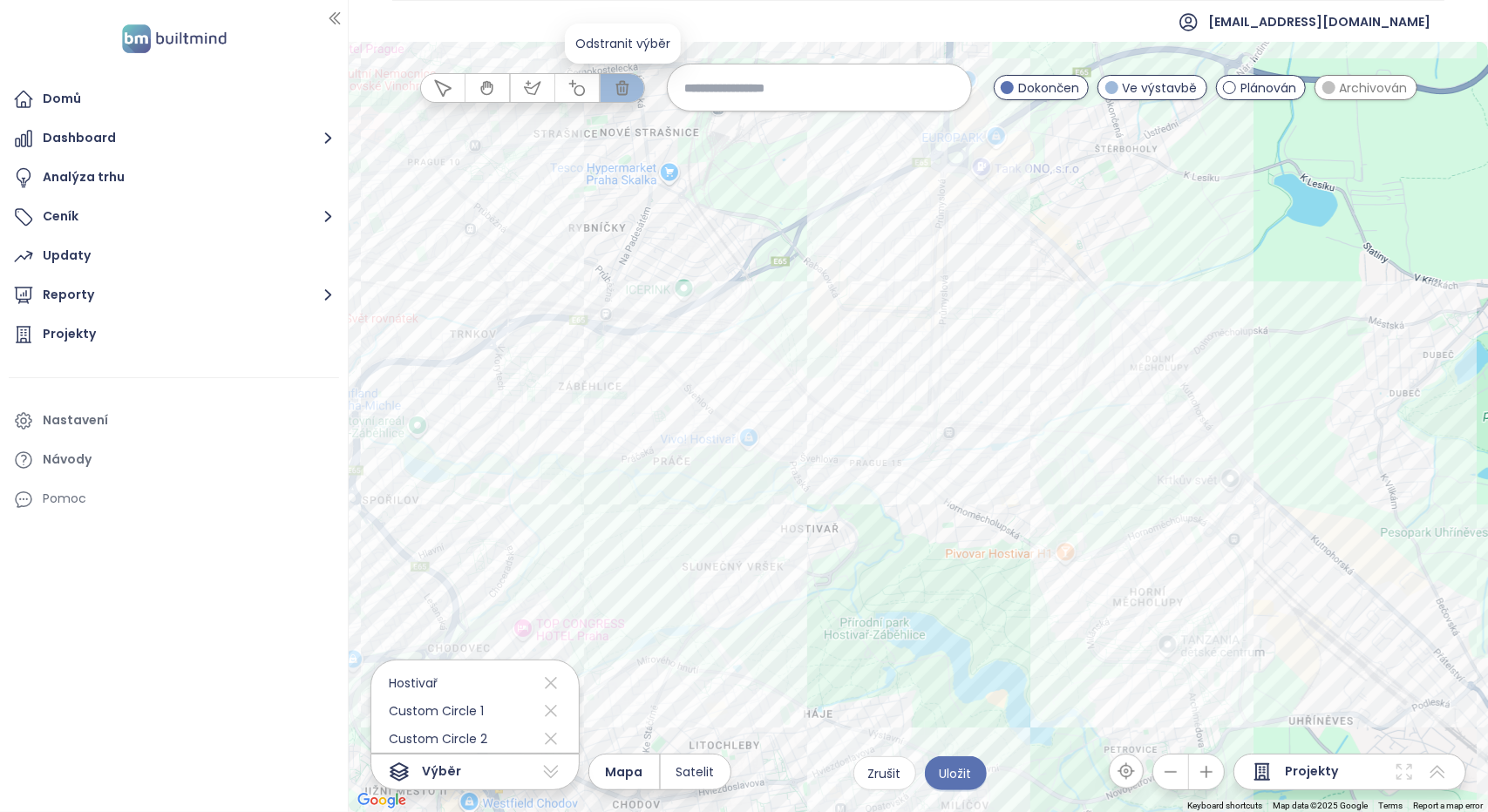
click at [626, 84] on icon "button" at bounding box center [622, 88] width 11 height 13
click at [100, 299] on button "Reporty" at bounding box center [173, 295] width 330 height 35
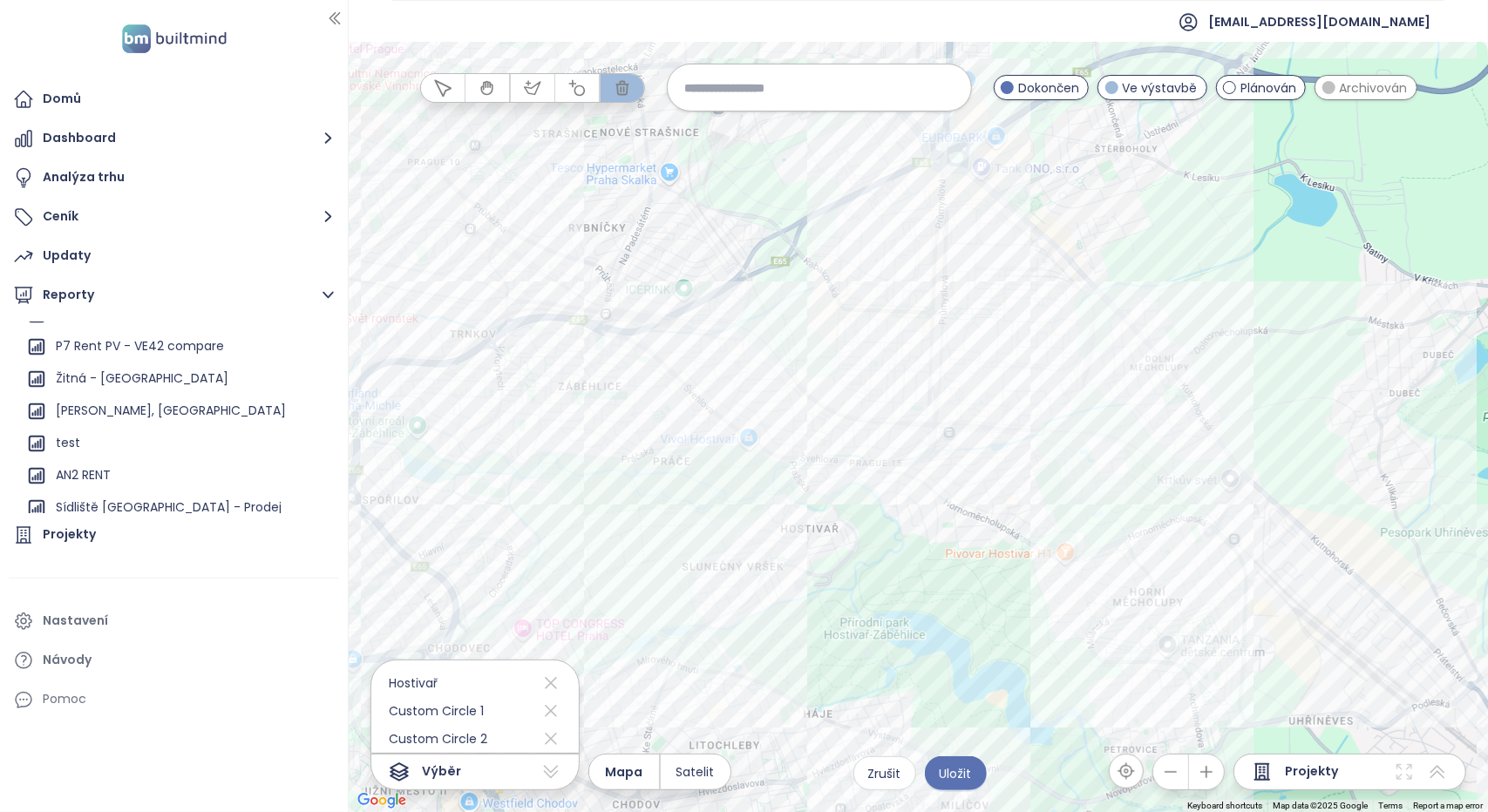
scroll to position [1963, 0]
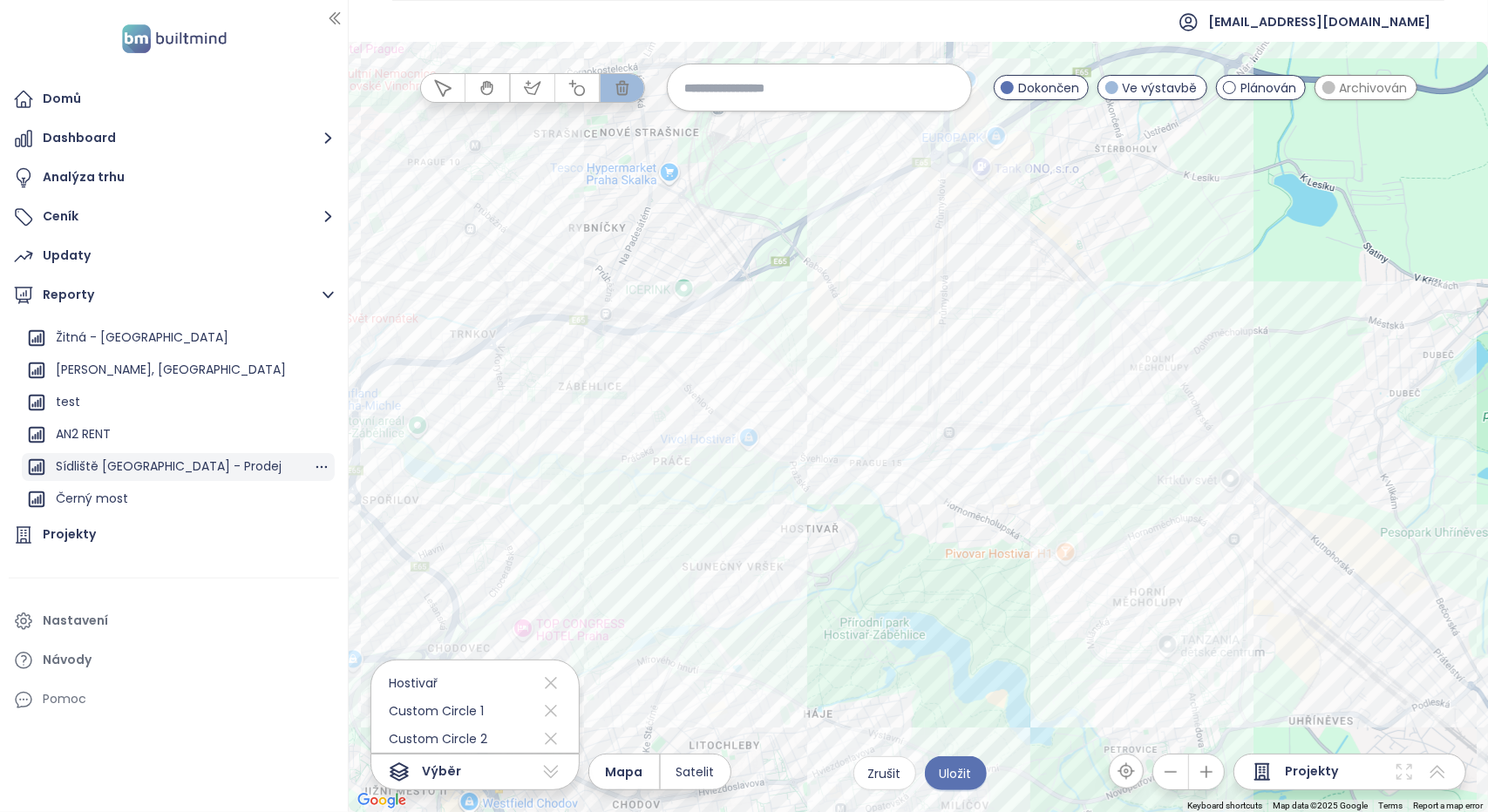
click at [112, 468] on div "Sídliště [GEOGRAPHIC_DATA] - Prodej" at bounding box center [169, 466] width 226 height 22
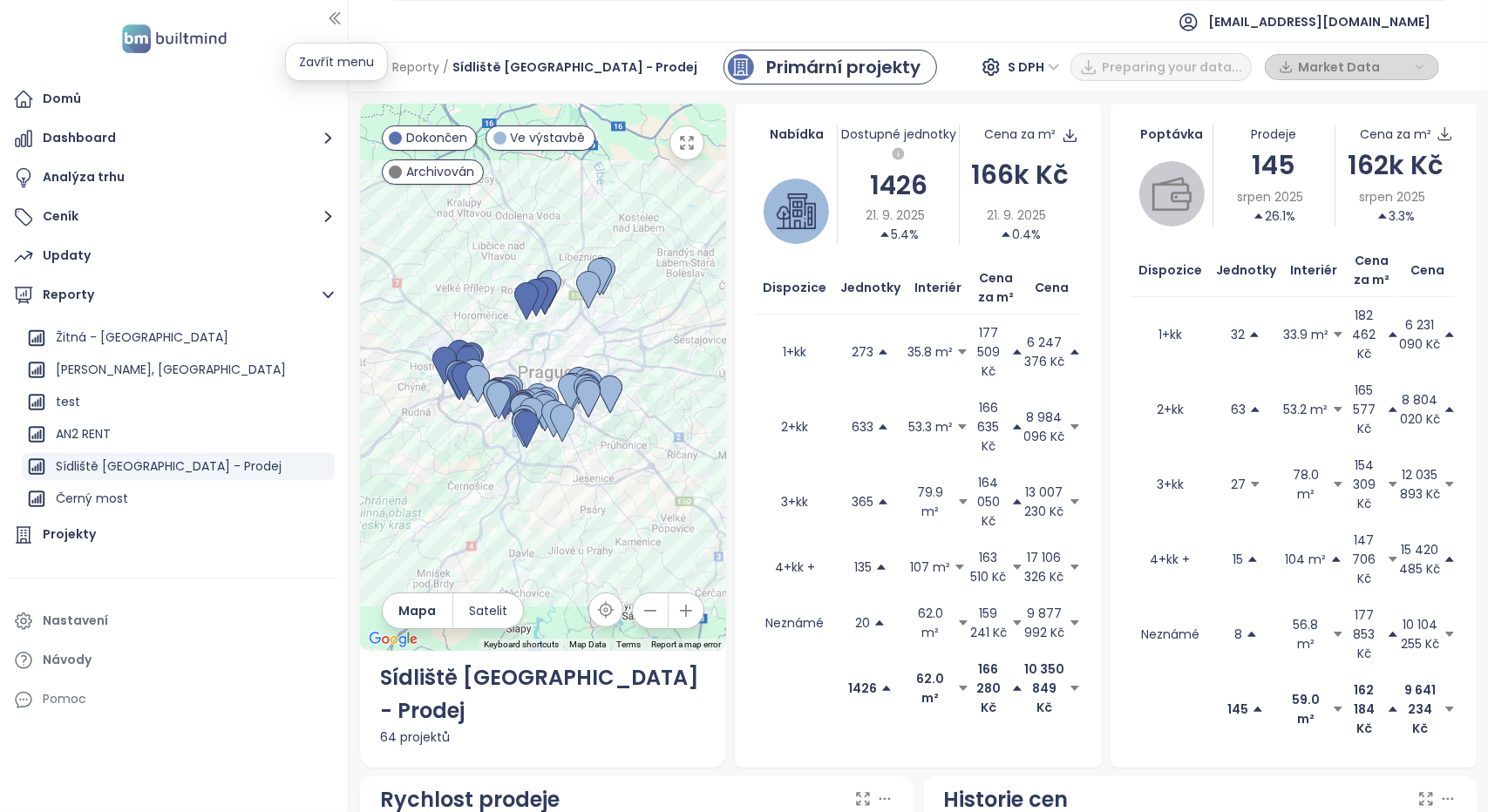
click at [333, 15] on icon "button" at bounding box center [335, 19] width 9 height 11
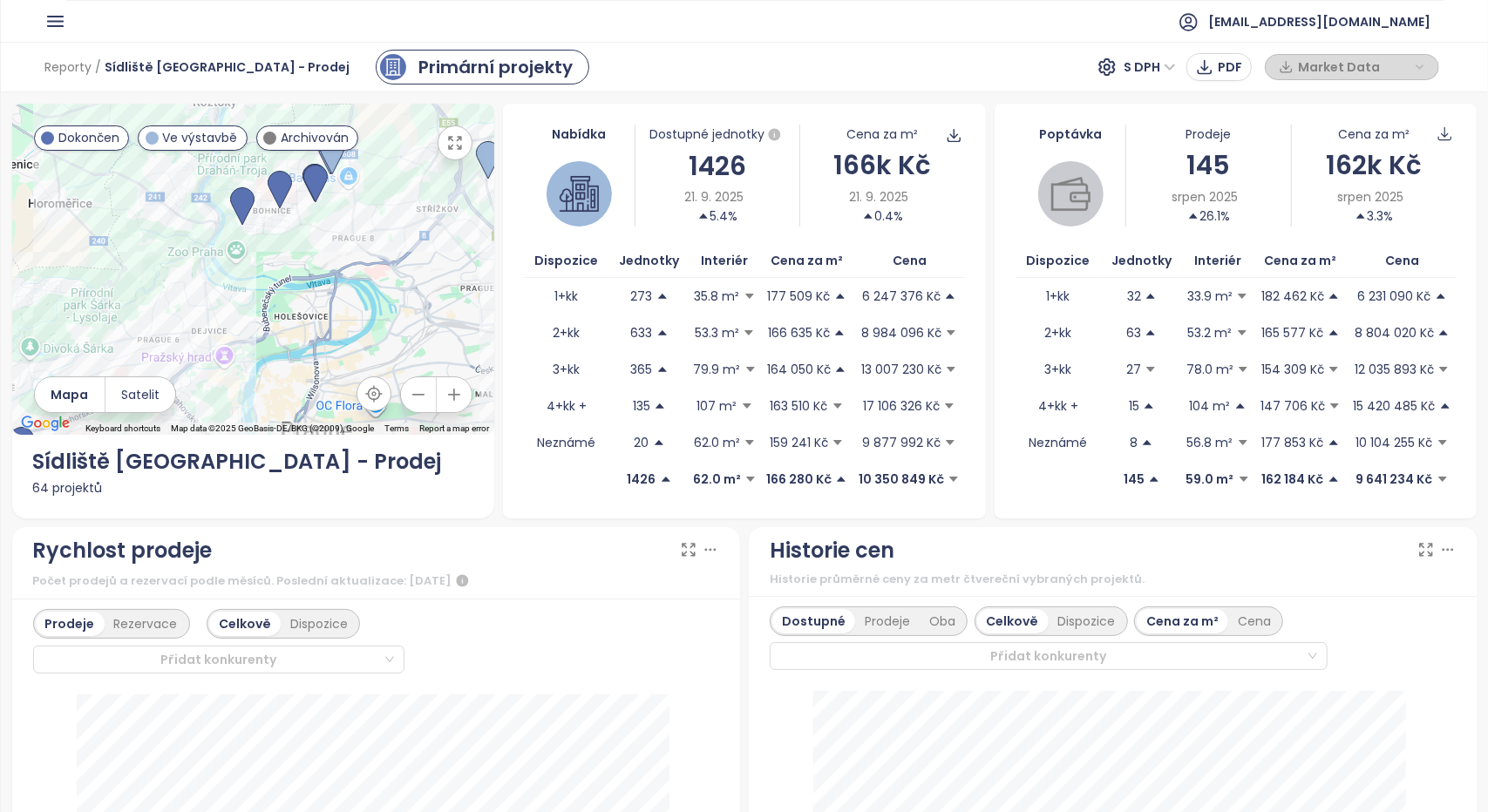
drag, startPoint x: 373, startPoint y: 212, endPoint x: 365, endPoint y: 332, distance: 120.3
click at [365, 332] on div at bounding box center [253, 268] width 482 height 331
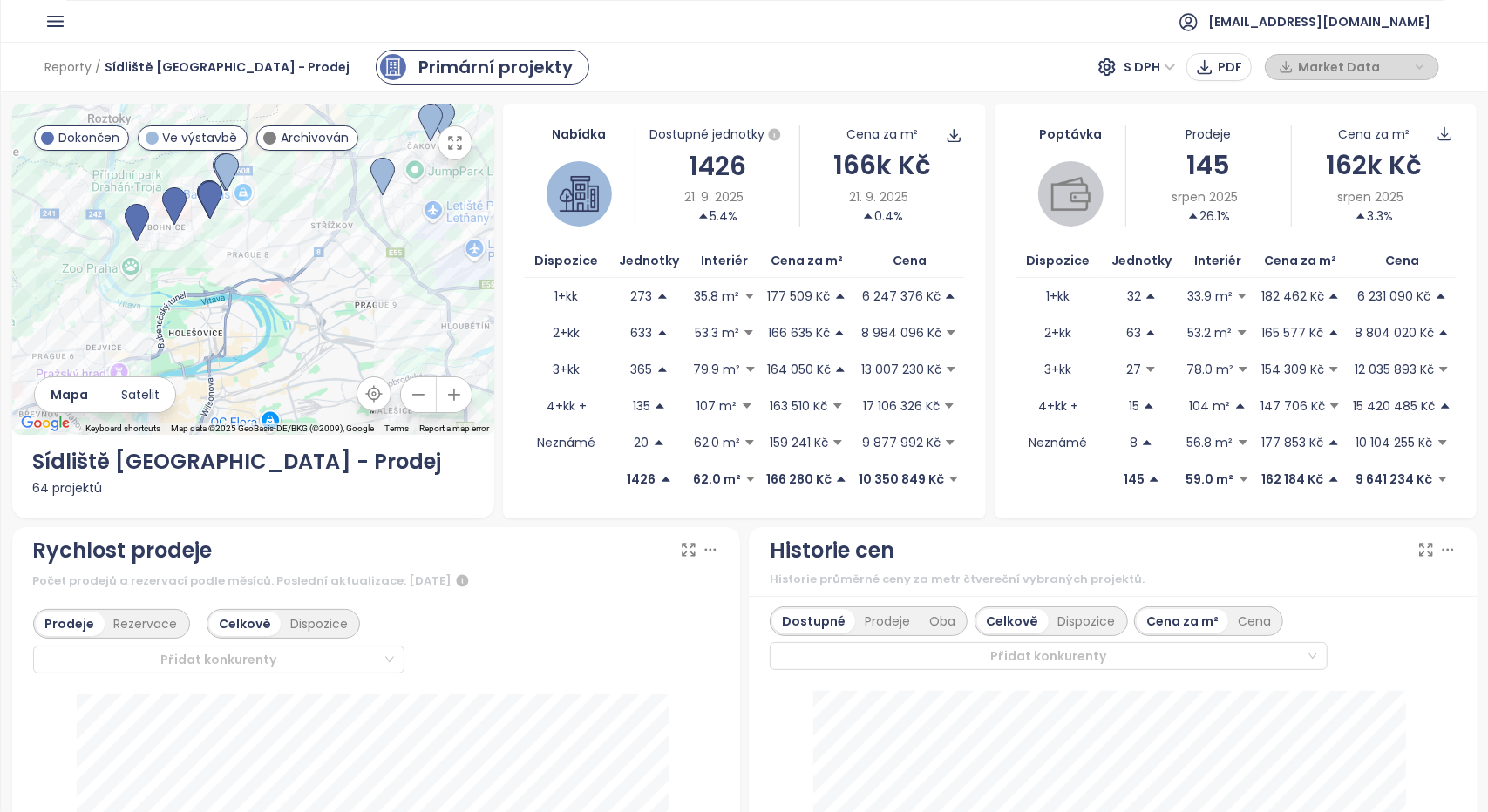
drag, startPoint x: 406, startPoint y: 300, endPoint x: 317, endPoint y: 297, distance: 89.1
click at [317, 297] on div at bounding box center [253, 268] width 482 height 331
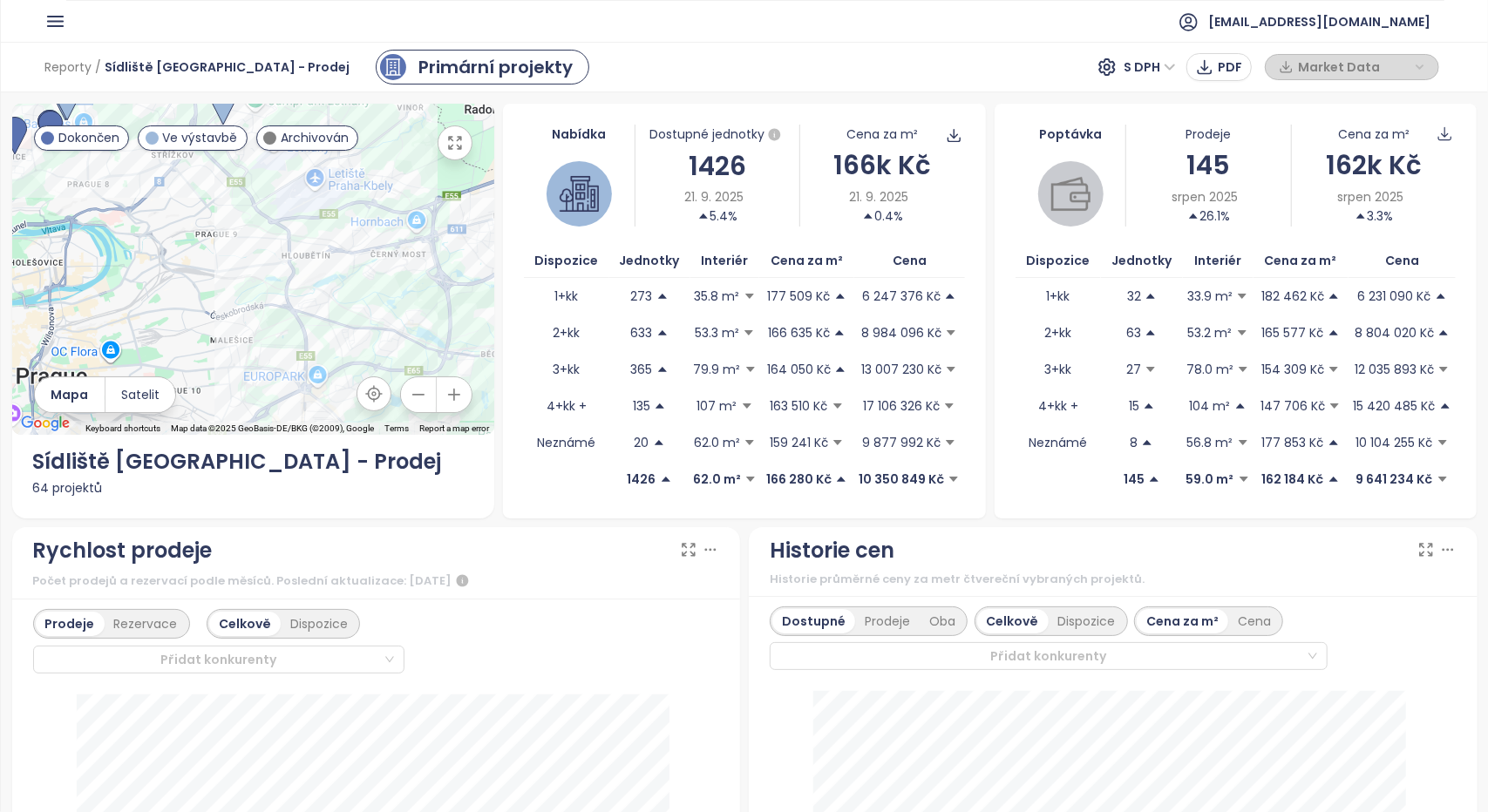
drag, startPoint x: 327, startPoint y: 328, endPoint x: 180, endPoint y: 262, distance: 161.1
click at [158, 262] on div at bounding box center [253, 268] width 482 height 331
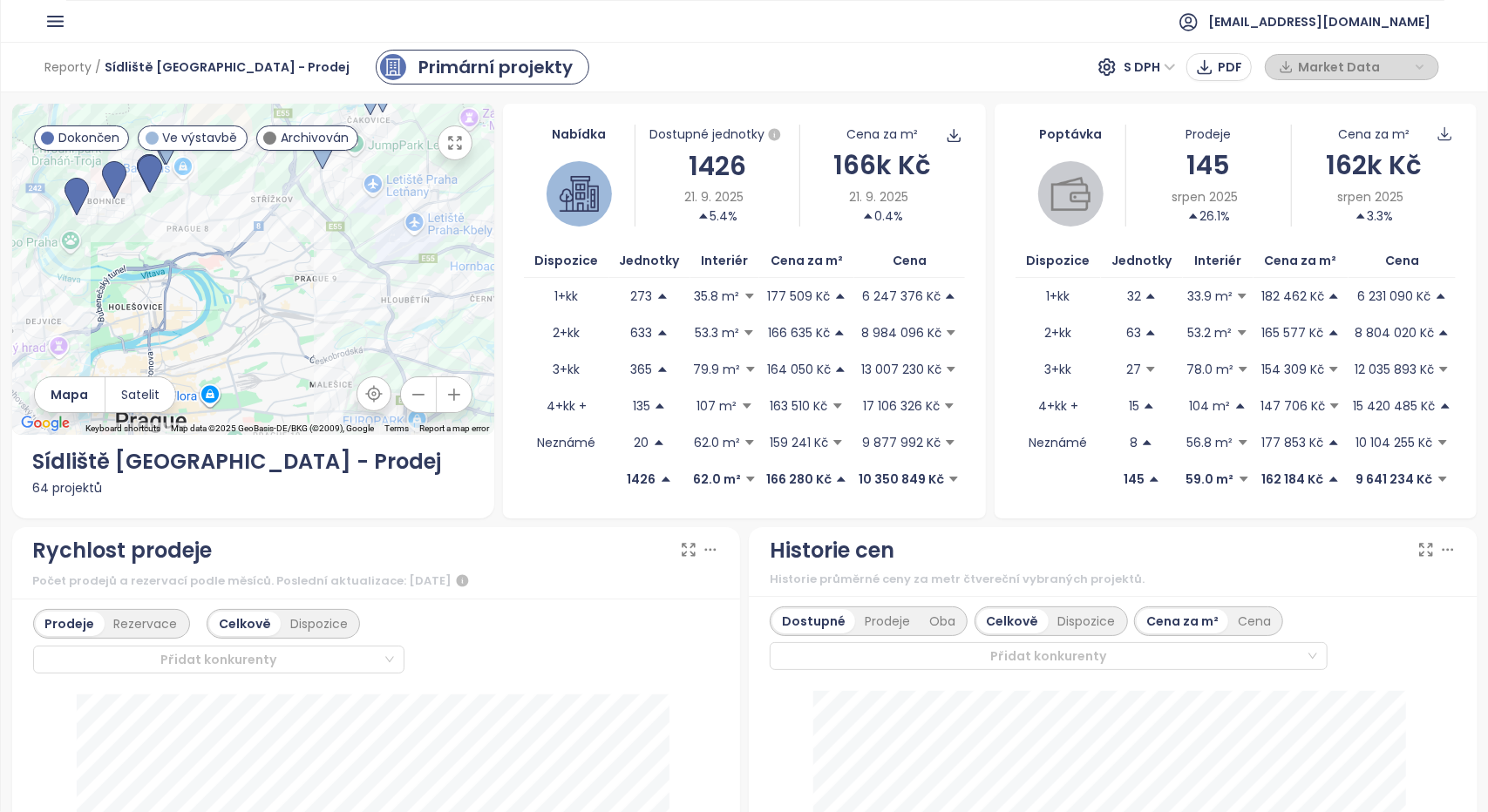
drag, startPoint x: 209, startPoint y: 281, endPoint x: 318, endPoint y: 311, distance: 113.1
click at [318, 311] on div at bounding box center [253, 268] width 482 height 331
drag, startPoint x: 246, startPoint y: 280, endPoint x: 197, endPoint y: 325, distance: 66.5
click at [197, 327] on div at bounding box center [253, 268] width 482 height 331
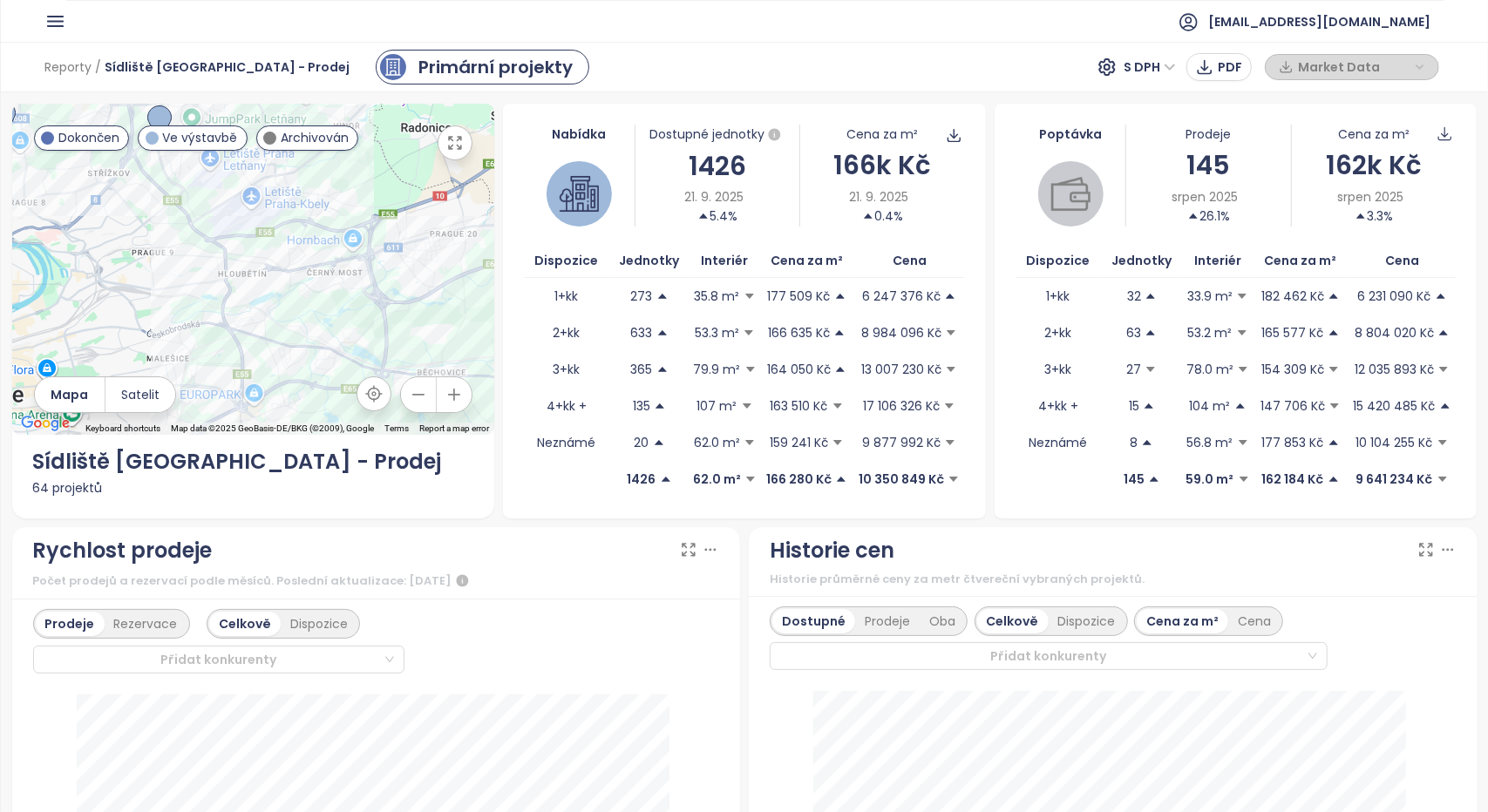
drag, startPoint x: 253, startPoint y: 318, endPoint x: 171, endPoint y: 273, distance: 93.5
click at [171, 273] on div at bounding box center [253, 268] width 482 height 331
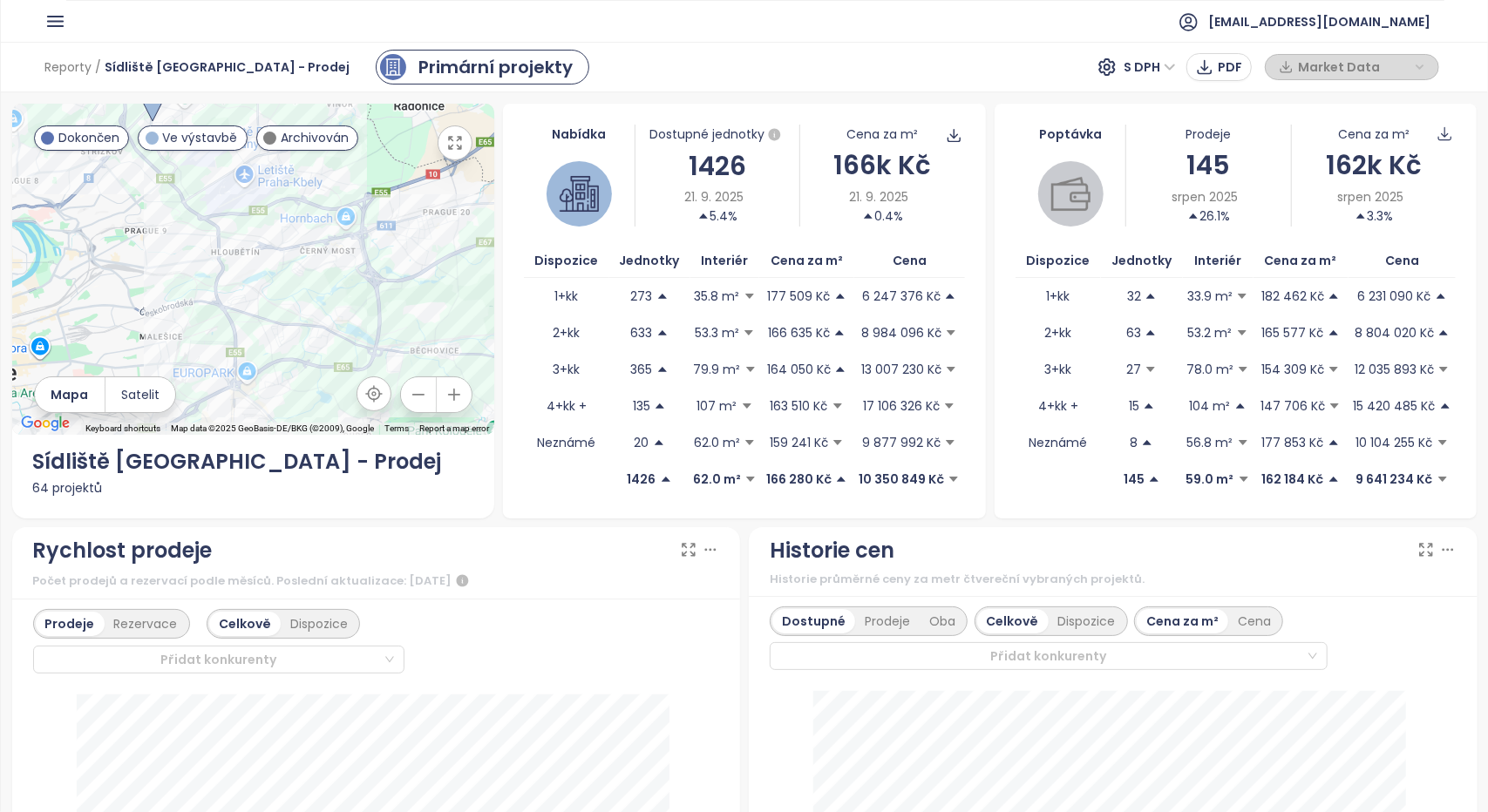
drag, startPoint x: 166, startPoint y: 302, endPoint x: 150, endPoint y: 213, distance: 90.4
click at [150, 213] on div at bounding box center [253, 268] width 482 height 331
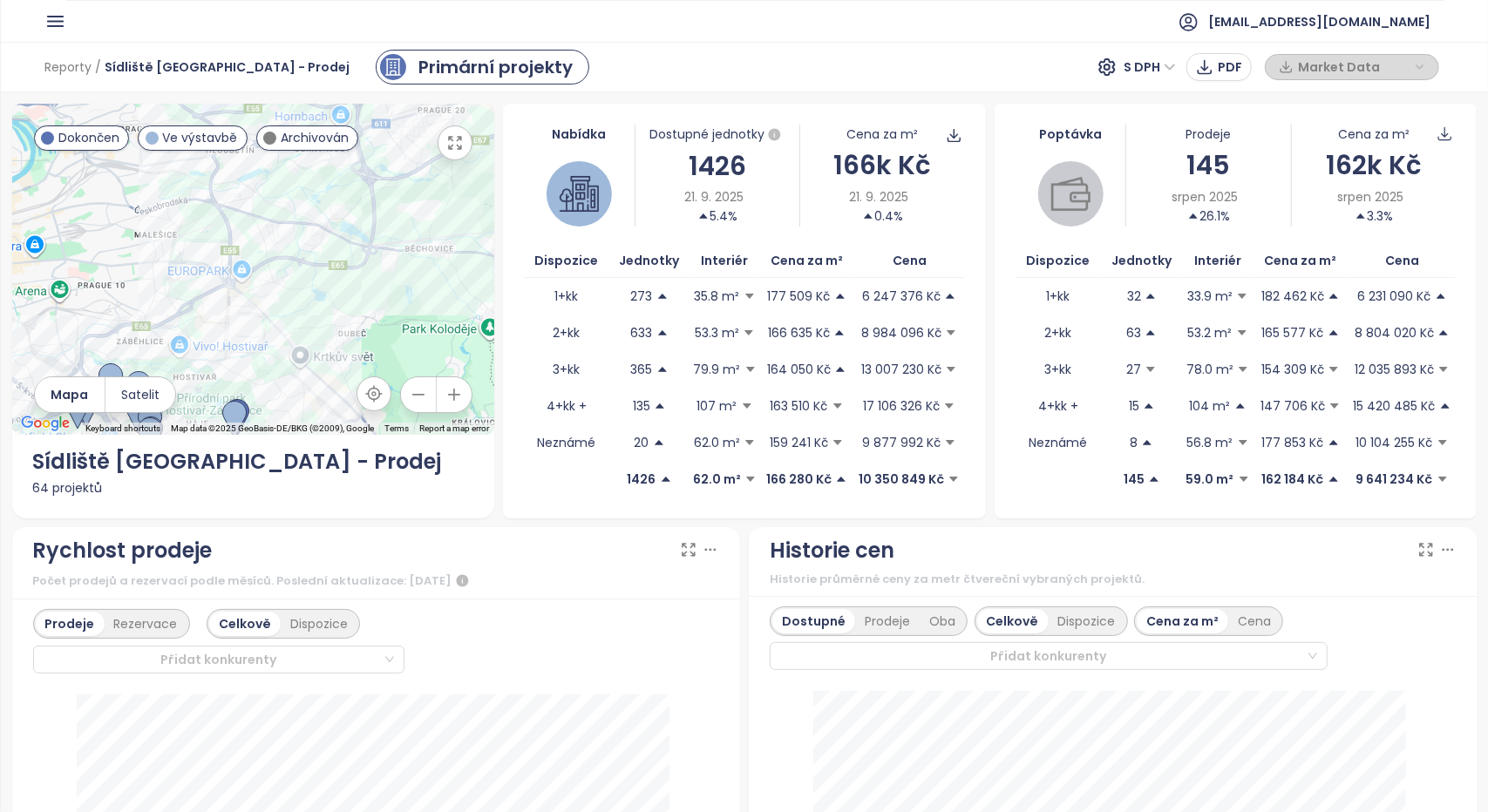
drag, startPoint x: 139, startPoint y: 305, endPoint x: 190, endPoint y: 151, distance: 162.2
click at [184, 144] on div "← Move left → Move right ↑ Move up ↓ Move down + Zoom in - Zoom out Home Jump l…" at bounding box center [253, 268] width 482 height 331
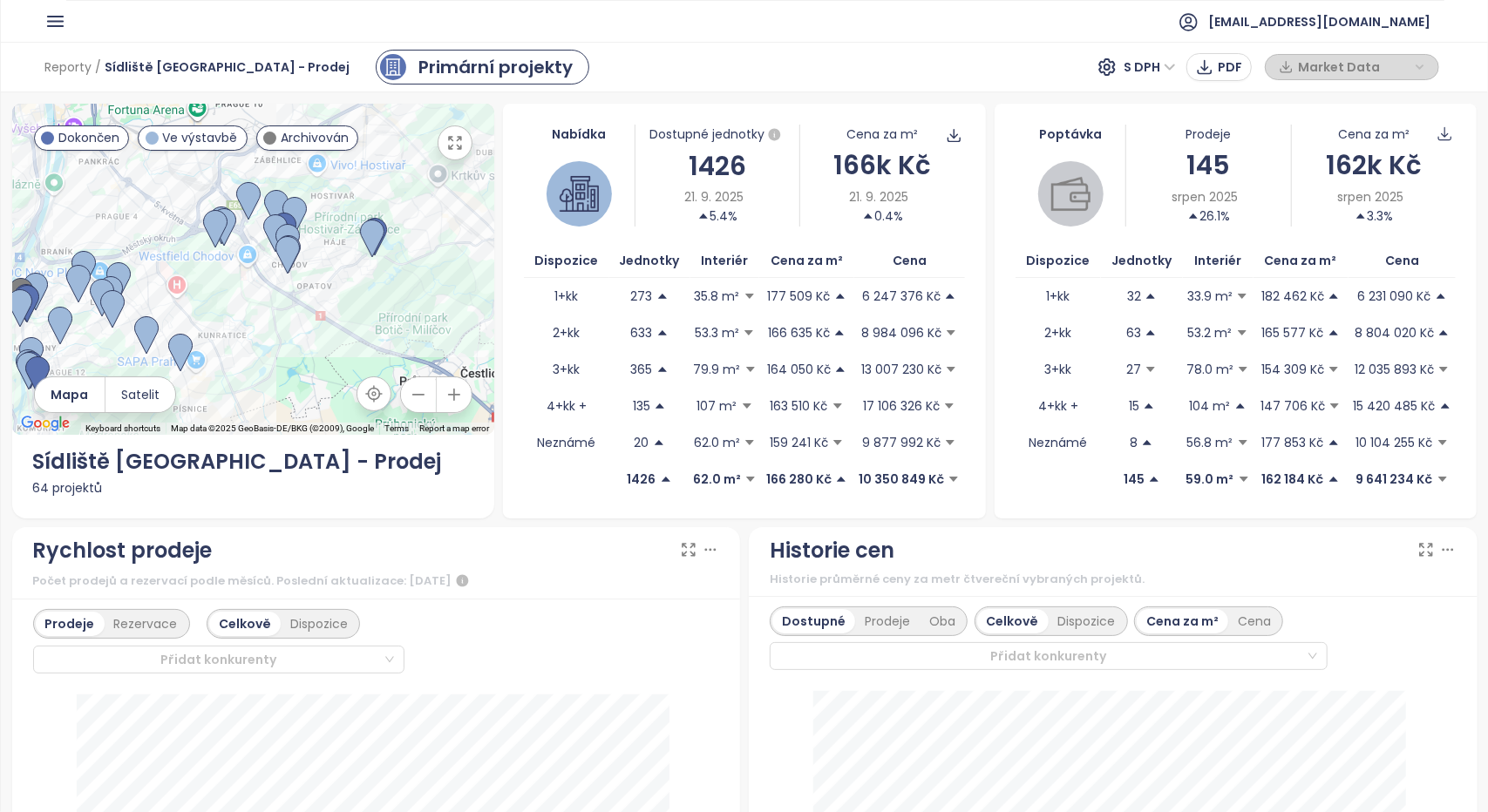
drag, startPoint x: 233, startPoint y: 374, endPoint x: 342, endPoint y: 319, distance: 122.1
click at [324, 334] on div at bounding box center [253, 268] width 482 height 331
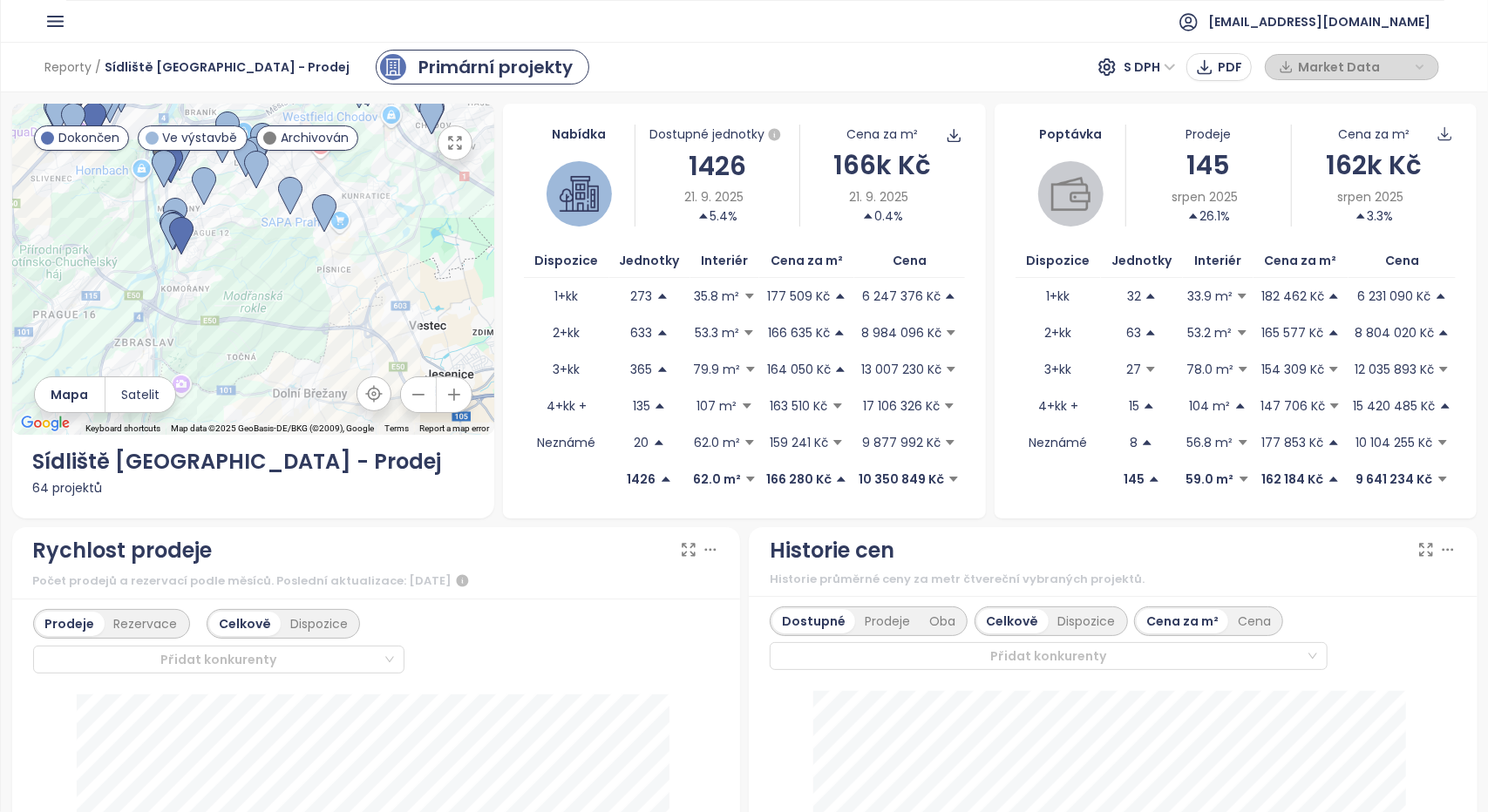
drag, startPoint x: 281, startPoint y: 344, endPoint x: 397, endPoint y: 231, distance: 161.9
click at [397, 231] on div at bounding box center [253, 268] width 482 height 331
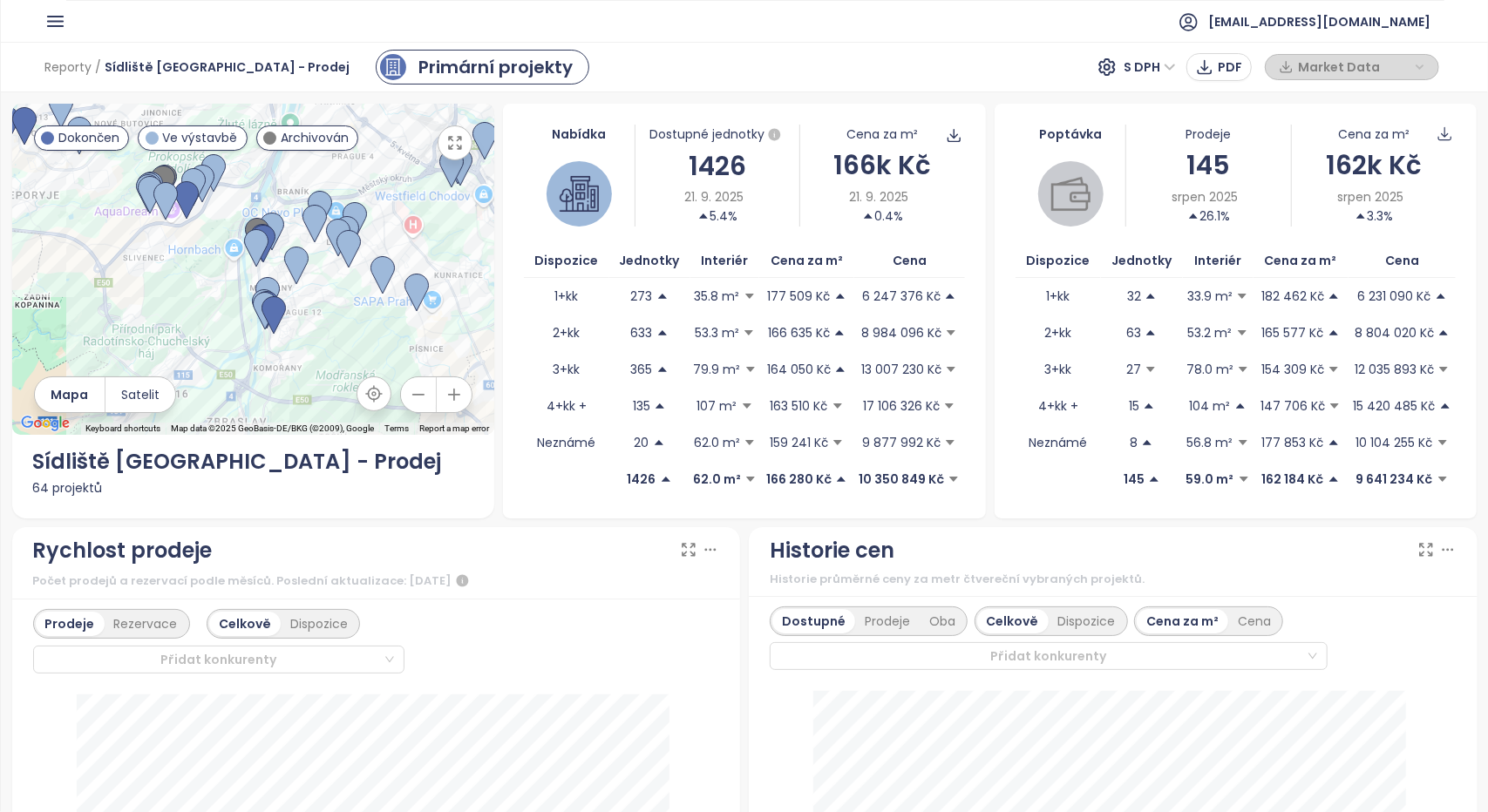
drag, startPoint x: 64, startPoint y: 222, endPoint x: 150, endPoint y: 313, distance: 125.2
click at [150, 313] on div at bounding box center [253, 268] width 482 height 331
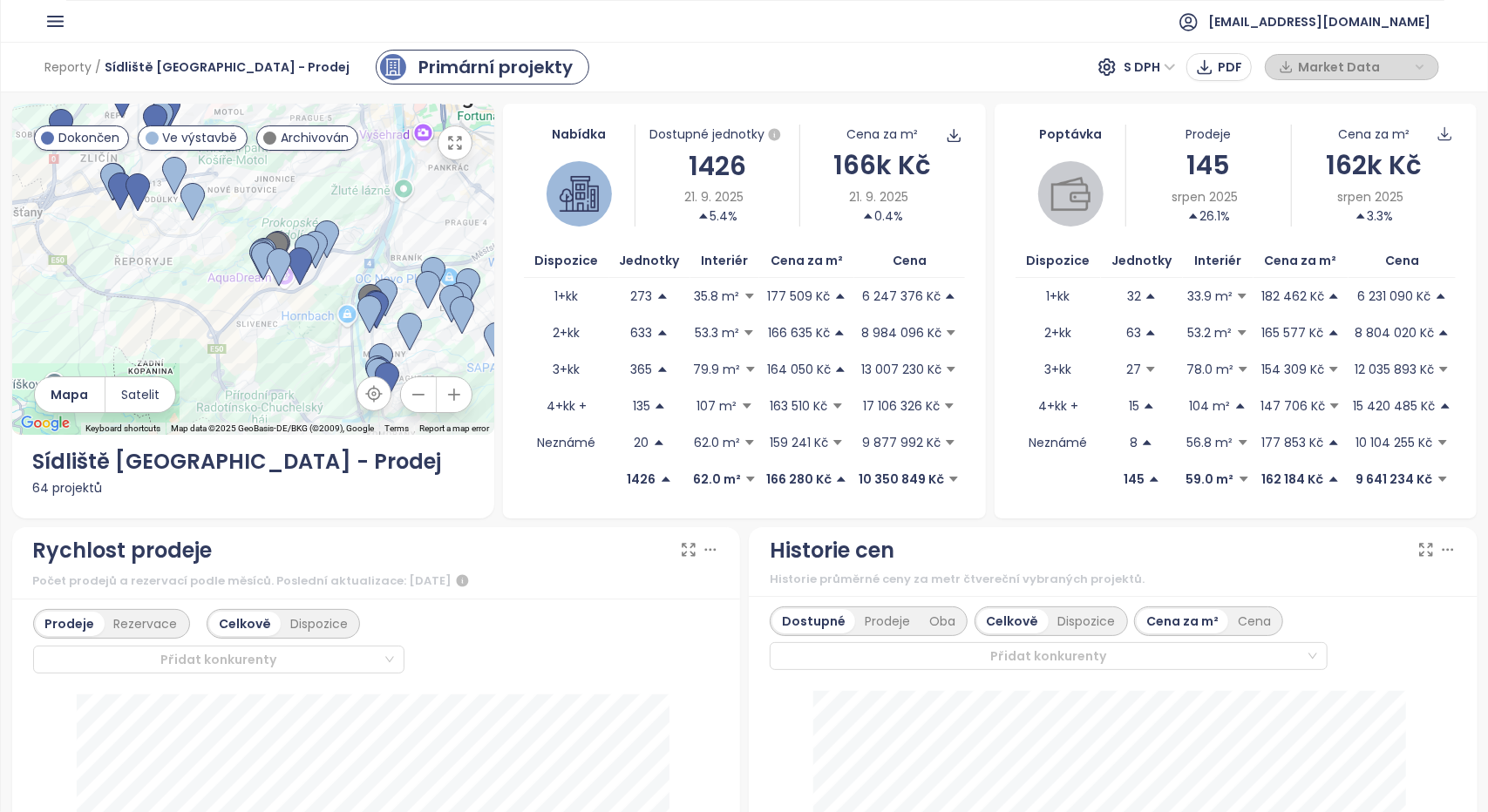
drag, startPoint x: 127, startPoint y: 298, endPoint x: 183, endPoint y: 334, distance: 66.6
click at [181, 334] on div at bounding box center [253, 268] width 482 height 331
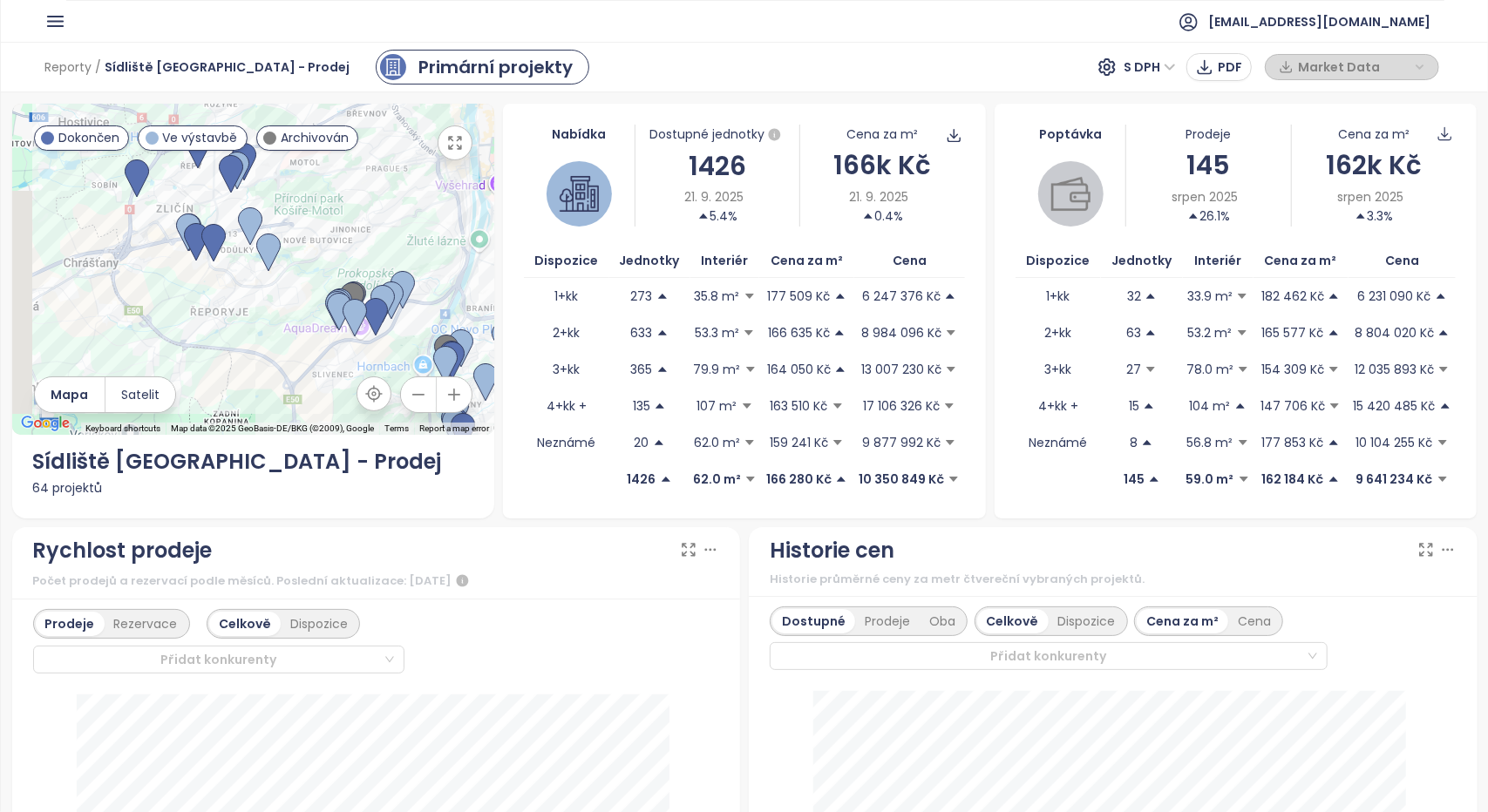
drag, startPoint x: 142, startPoint y: 287, endPoint x: 209, endPoint y: 334, distance: 81.8
click at [209, 334] on div at bounding box center [253, 268] width 482 height 331
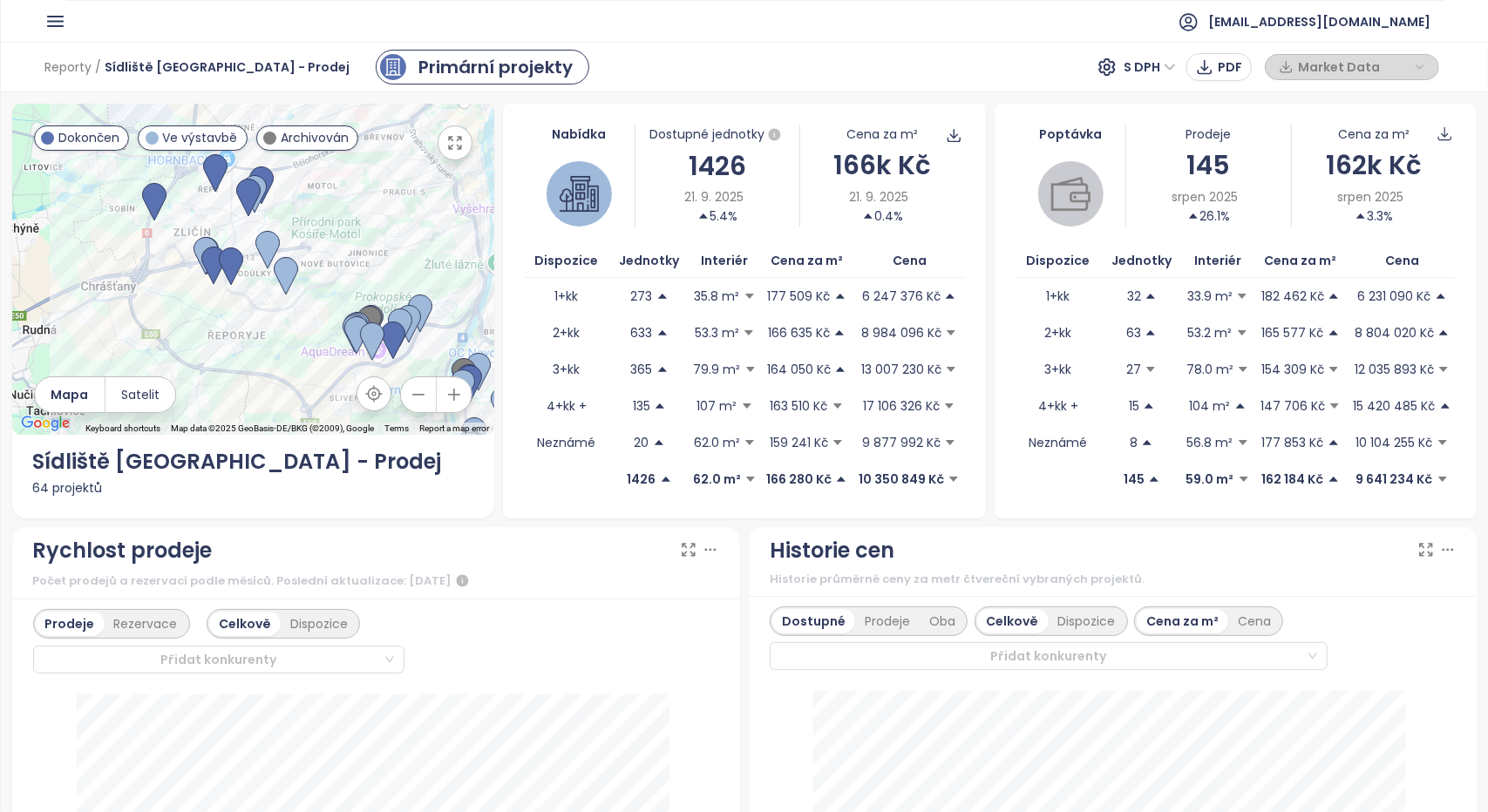
drag, startPoint x: 166, startPoint y: 278, endPoint x: 225, endPoint y: 381, distance: 118.7
click at [225, 381] on div at bounding box center [253, 268] width 482 height 331
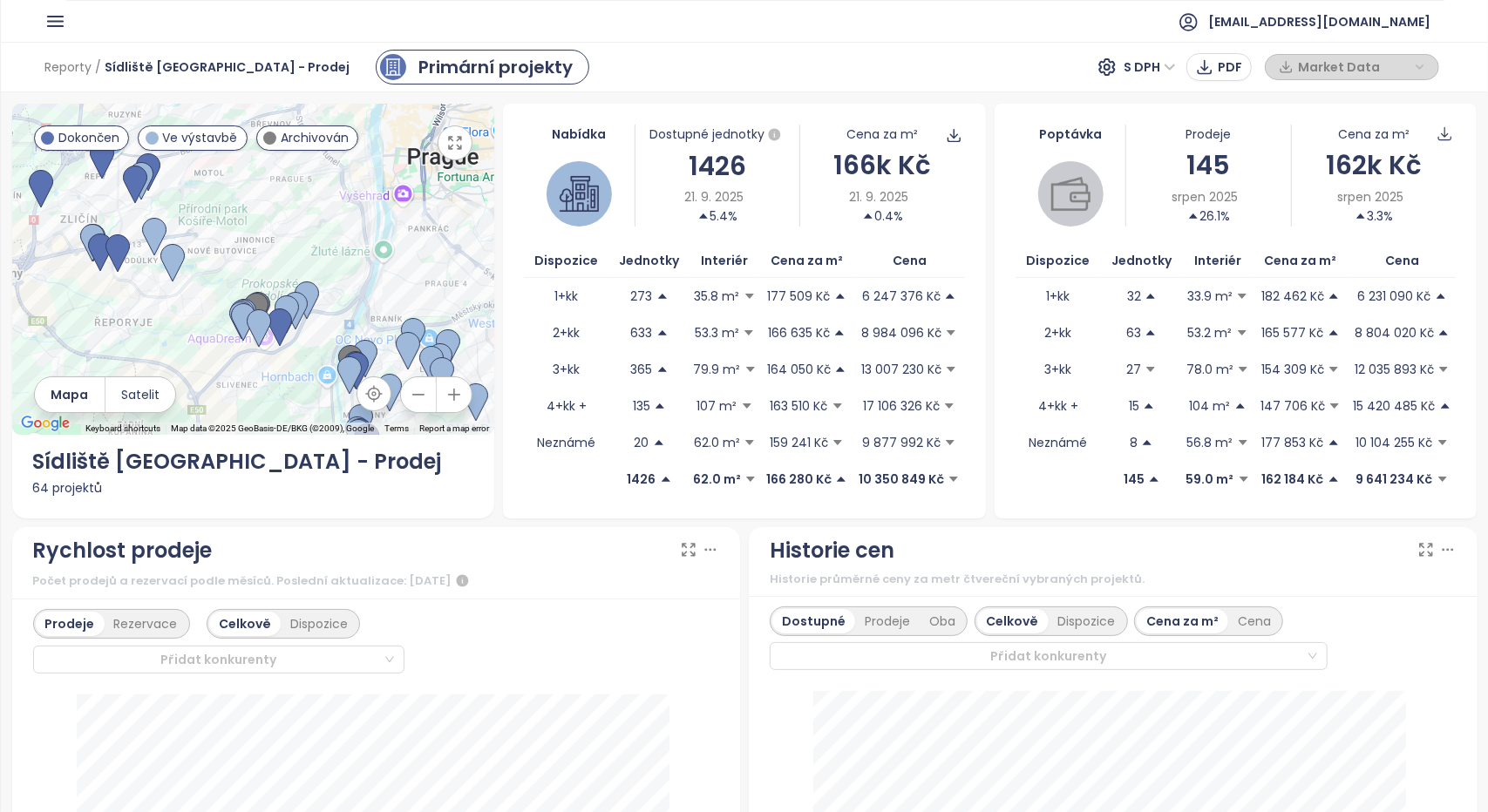
drag, startPoint x: 426, startPoint y: 323, endPoint x: 225, endPoint y: 234, distance: 219.8
click at [225, 233] on div at bounding box center [253, 268] width 482 height 331
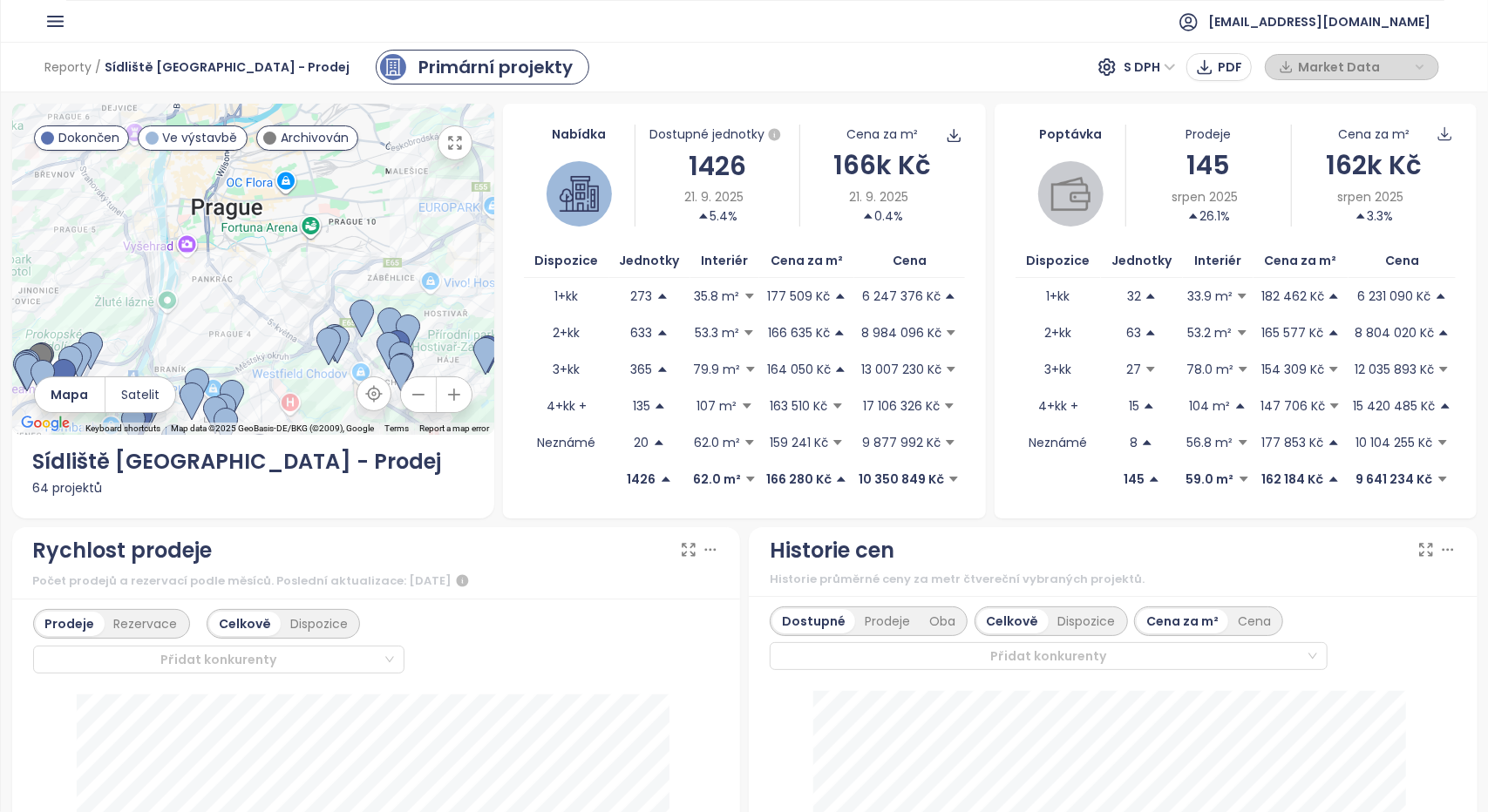
drag, startPoint x: 413, startPoint y: 255, endPoint x: 247, endPoint y: 290, distance: 169.6
click at [247, 290] on div at bounding box center [253, 268] width 482 height 331
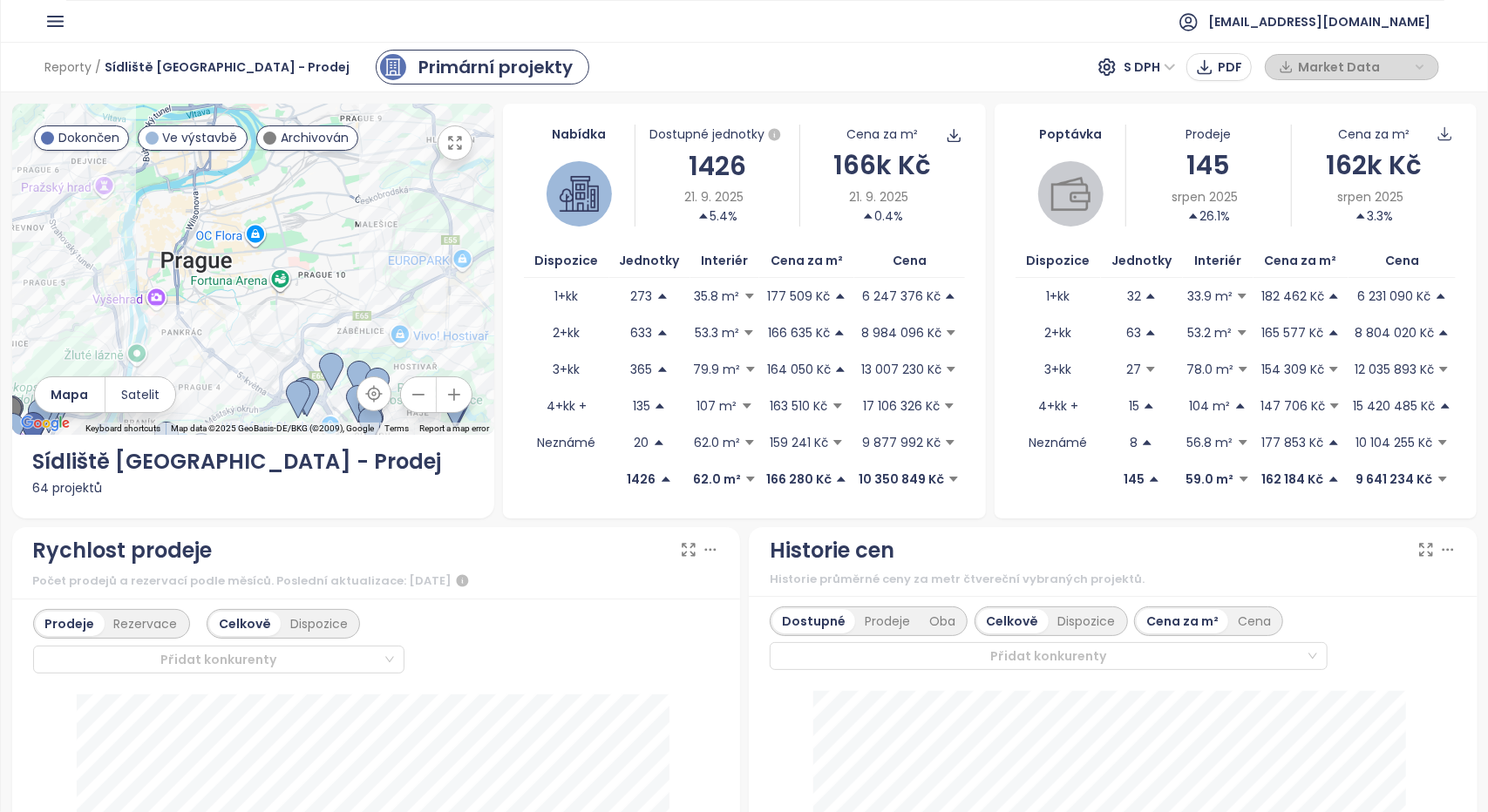
drag, startPoint x: 318, startPoint y: 194, endPoint x: 200, endPoint y: 298, distance: 157.3
click at [200, 299] on div at bounding box center [253, 268] width 482 height 331
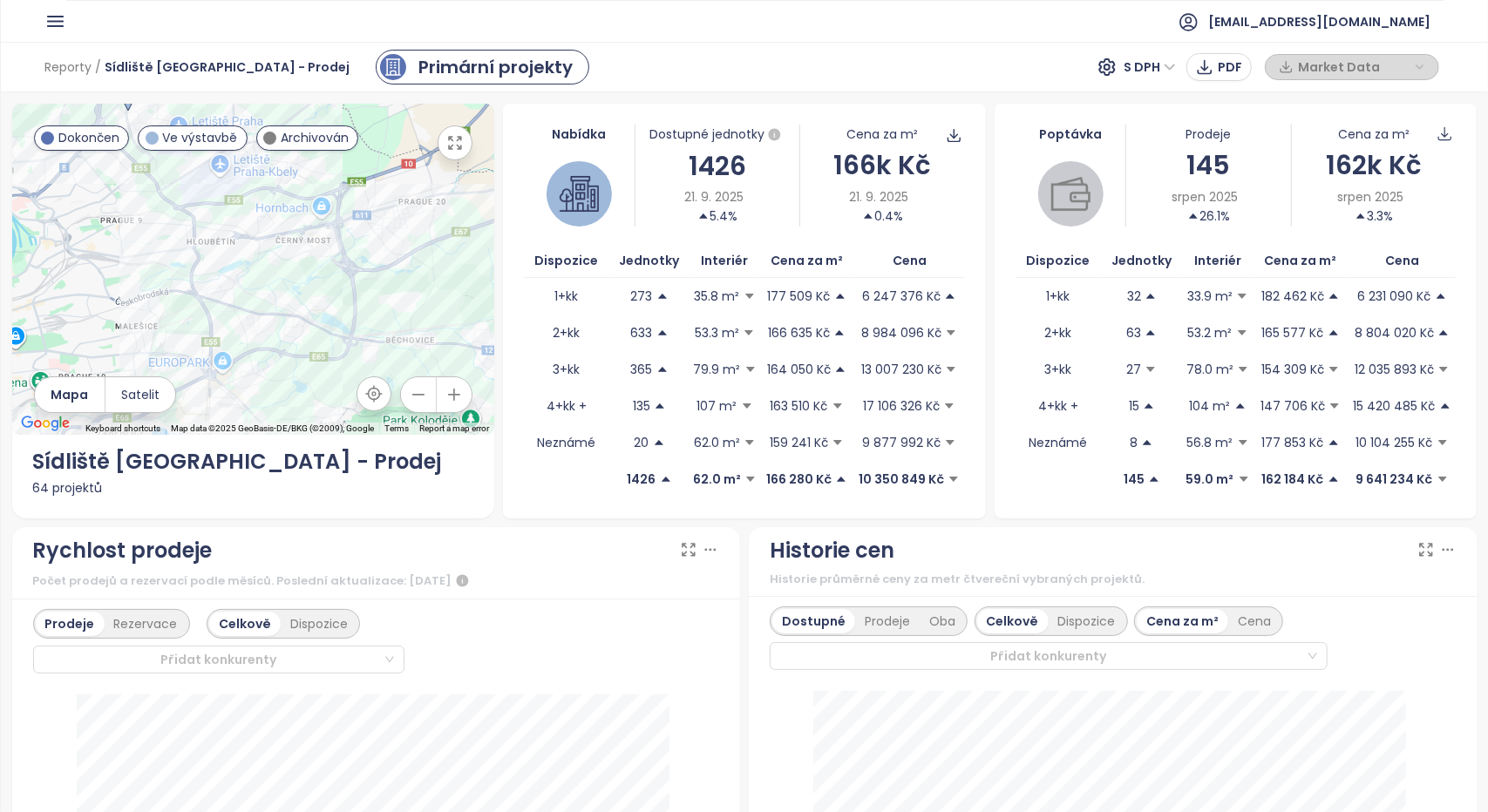
drag, startPoint x: 248, startPoint y: 254, endPoint x: 195, endPoint y: 291, distance: 64.6
click at [195, 291] on div at bounding box center [253, 268] width 482 height 331
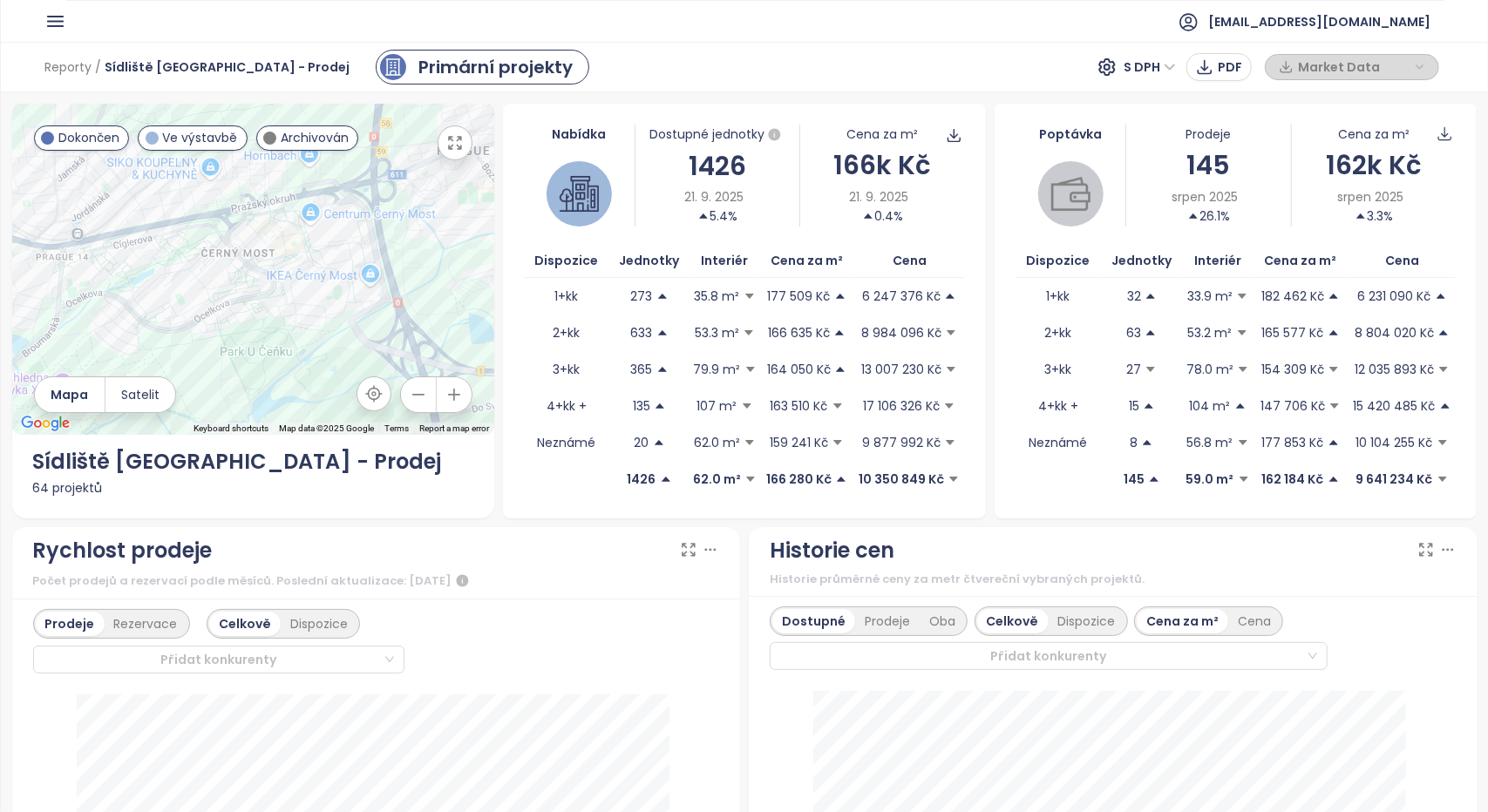
click at [424, 395] on button "button" at bounding box center [418, 394] width 35 height 35
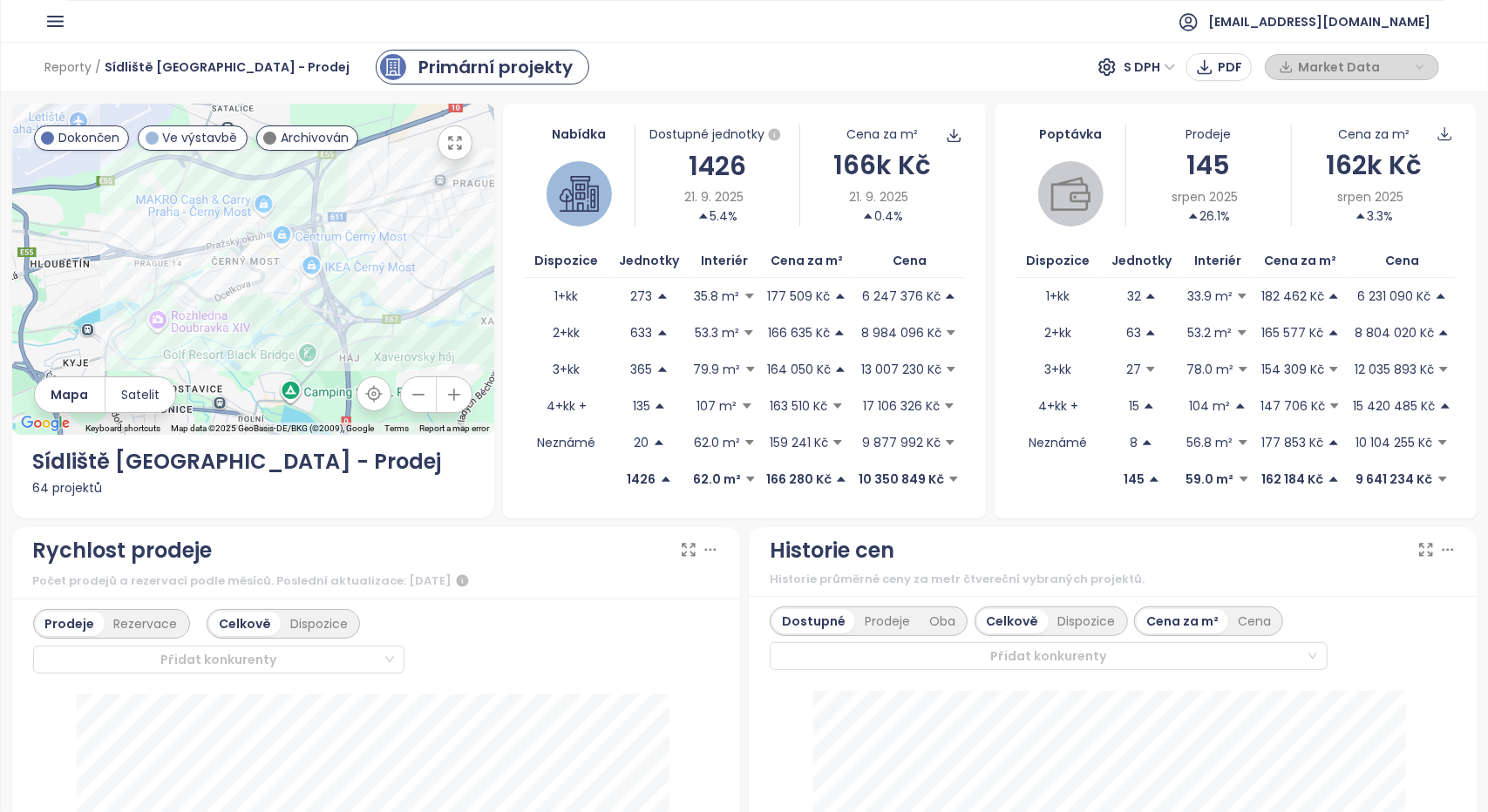
click at [422, 396] on icon "button" at bounding box center [418, 394] width 17 height 17
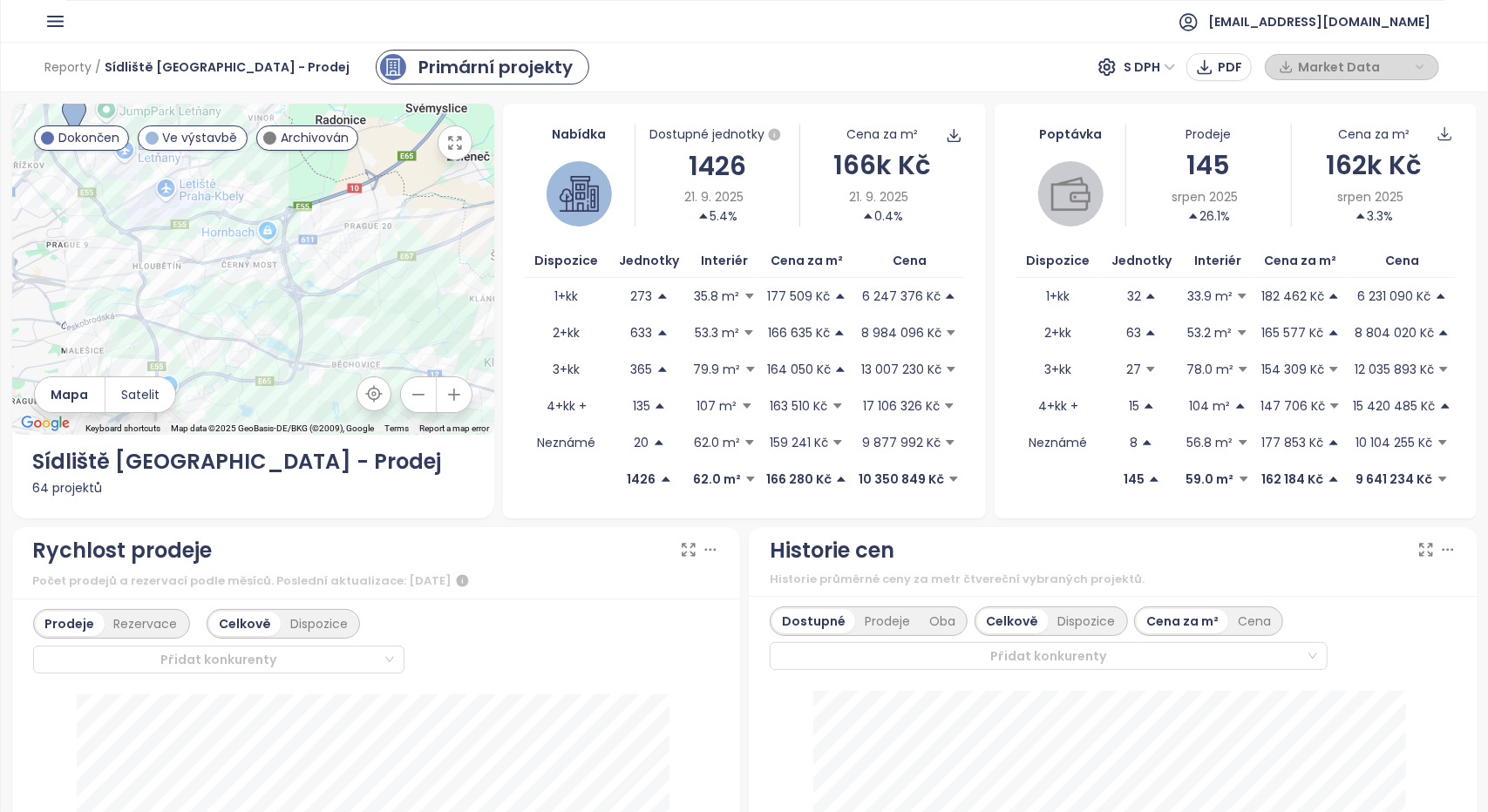
click at [420, 396] on icon "button" at bounding box center [418, 394] width 17 height 17
